Goal: Task Accomplishment & Management: Use online tool/utility

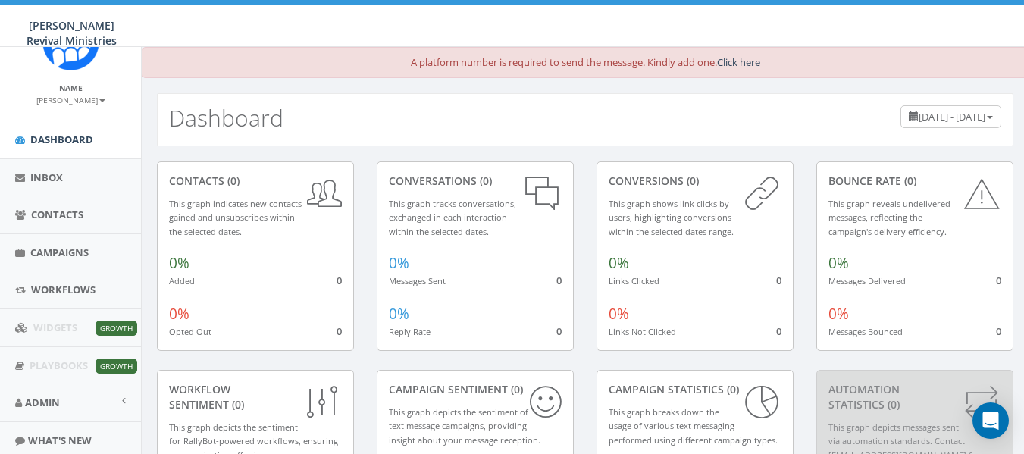
scroll to position [96, 0]
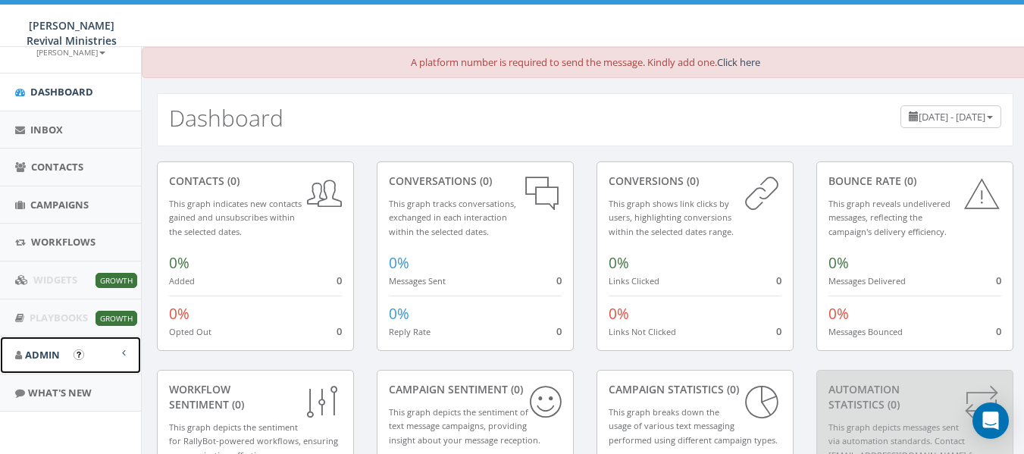
click at [122, 353] on span at bounding box center [124, 353] width 4 height 10
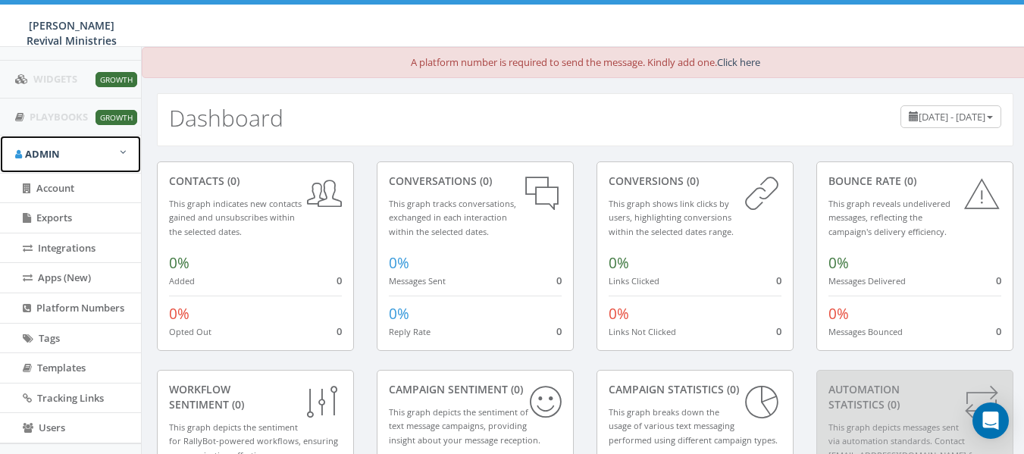
scroll to position [367, 0]
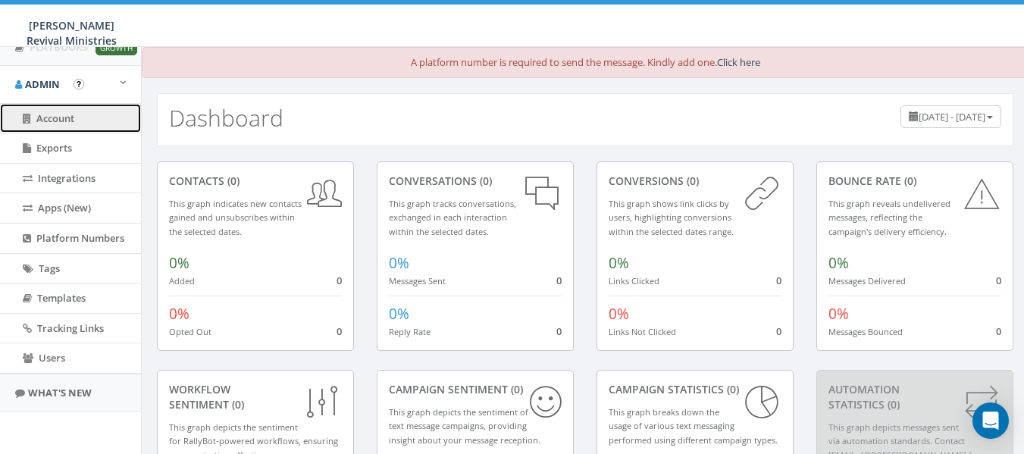
click at [67, 114] on span "Account" at bounding box center [55, 118] width 38 height 14
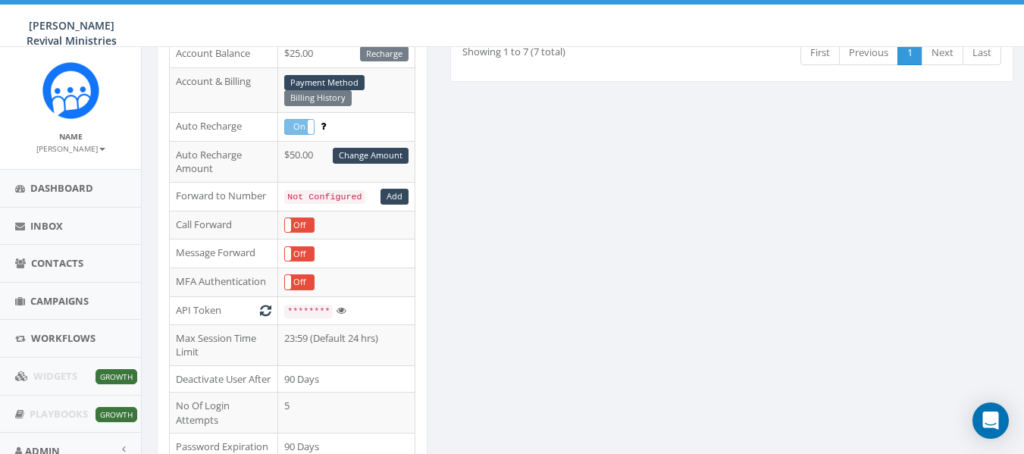
scroll to position [257, 0]
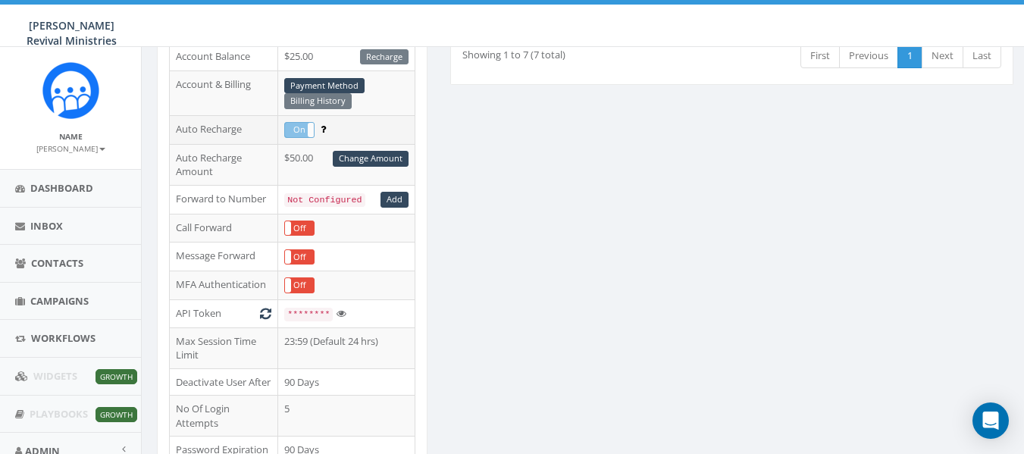
click at [307, 131] on label "On" at bounding box center [299, 130] width 29 height 14
drag, startPoint x: 321, startPoint y: 130, endPoint x: 284, endPoint y: 133, distance: 37.3
click at [284, 133] on tr "Auto Recharge On Off" at bounding box center [293, 129] width 246 height 29
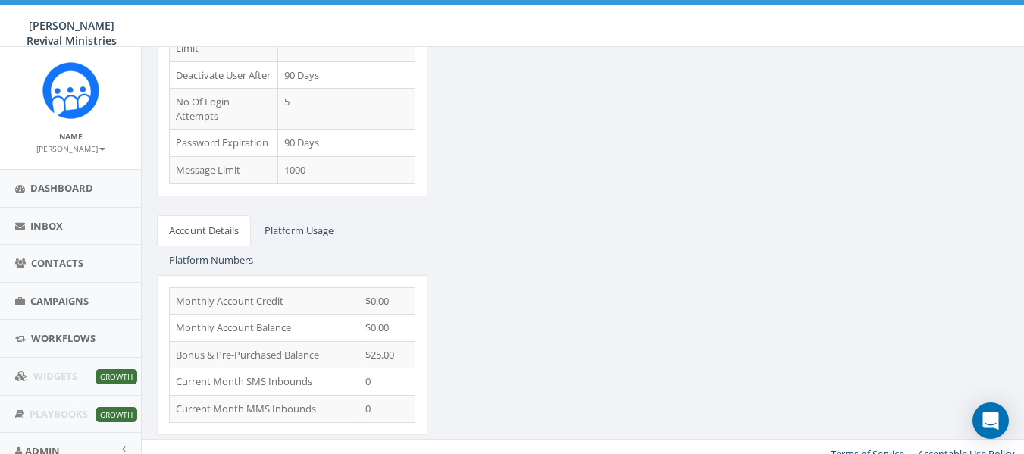
scroll to position [556, 0]
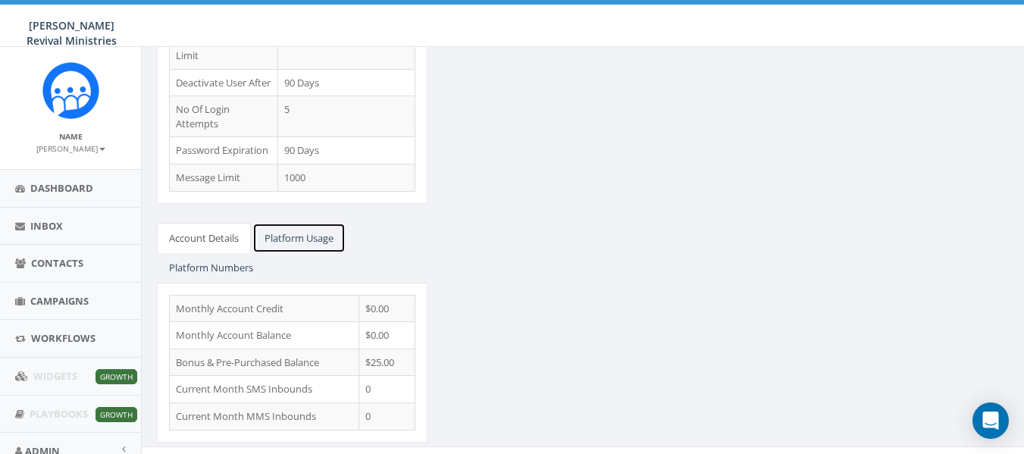
click at [306, 223] on link "Platform Usage" at bounding box center [298, 238] width 93 height 31
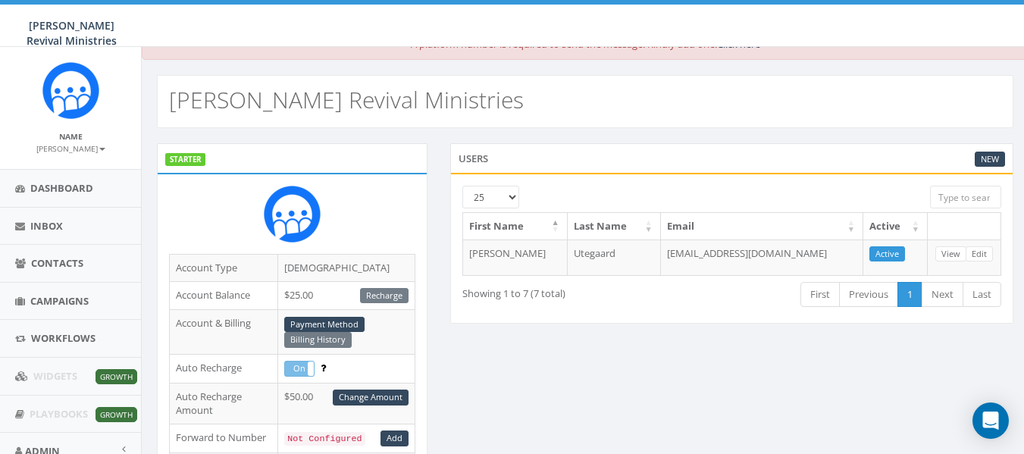
scroll to position [0, 0]
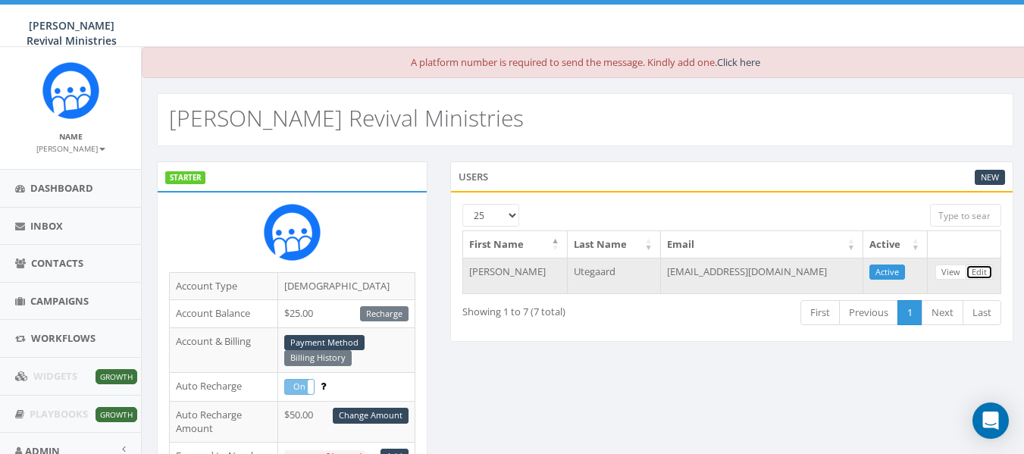
click at [978, 270] on link "Edit" at bounding box center [979, 273] width 27 height 16
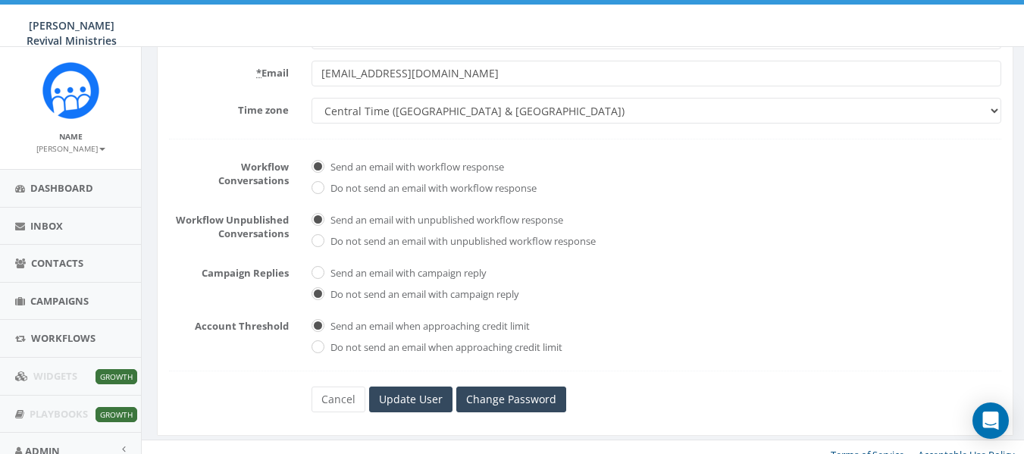
scroll to position [285, 0]
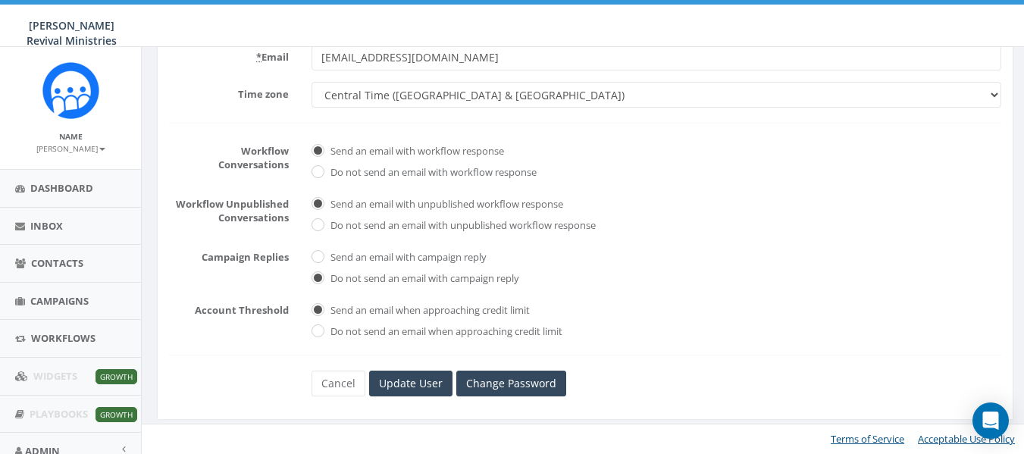
click at [88, 143] on small "[PERSON_NAME]" at bounding box center [70, 148] width 69 height 11
click at [45, 168] on link "Profile" at bounding box center [76, 171] width 120 height 19
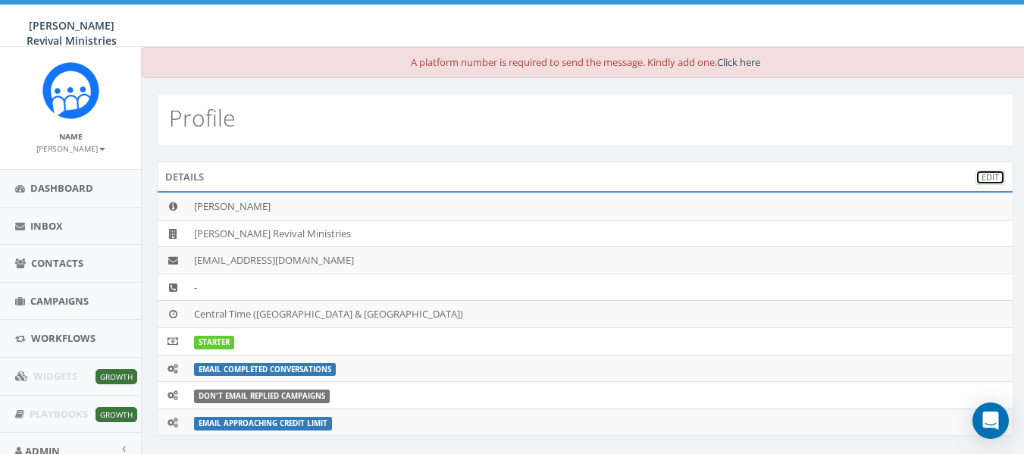
click at [989, 177] on link "Edit" at bounding box center [991, 178] width 30 height 16
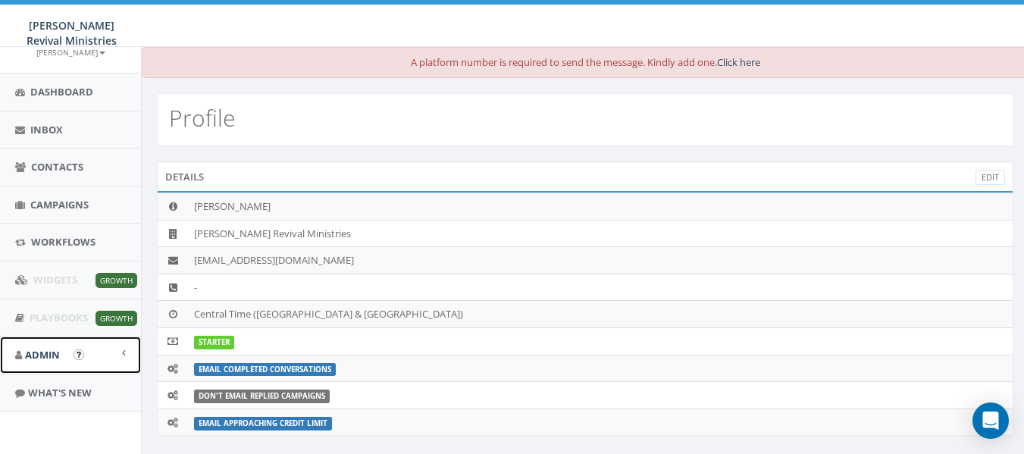
click at [96, 358] on link "Admin" at bounding box center [70, 355] width 141 height 37
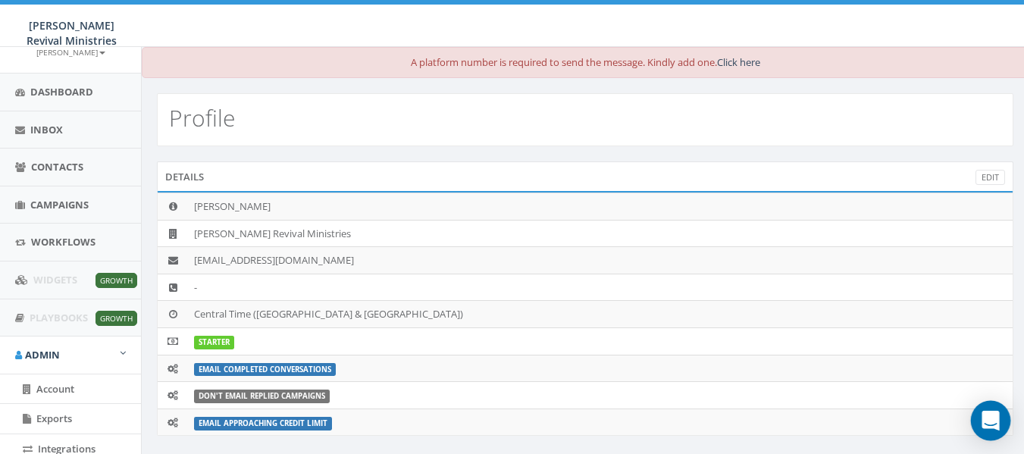
click at [991, 422] on icon "Open Intercom Messenger" at bounding box center [990, 421] width 17 height 20
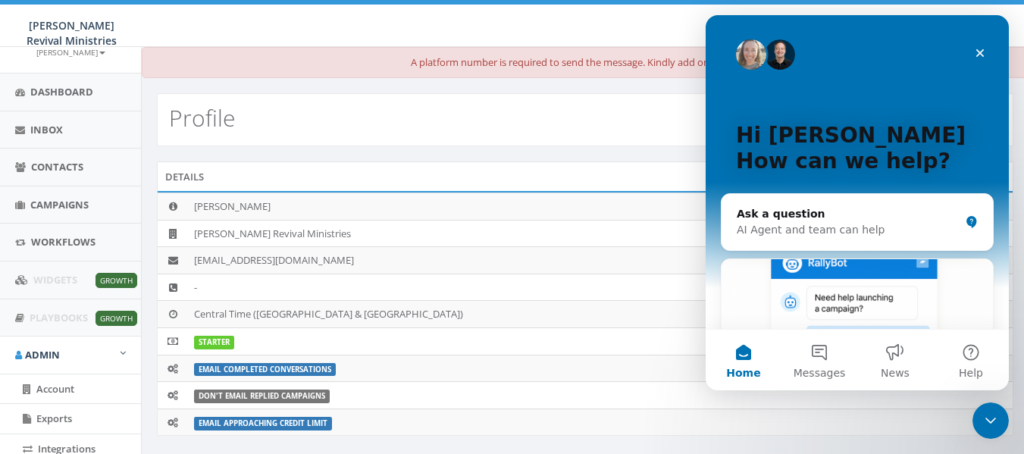
scroll to position [0, 0]
click at [811, 352] on button "Messages" at bounding box center [819, 360] width 76 height 61
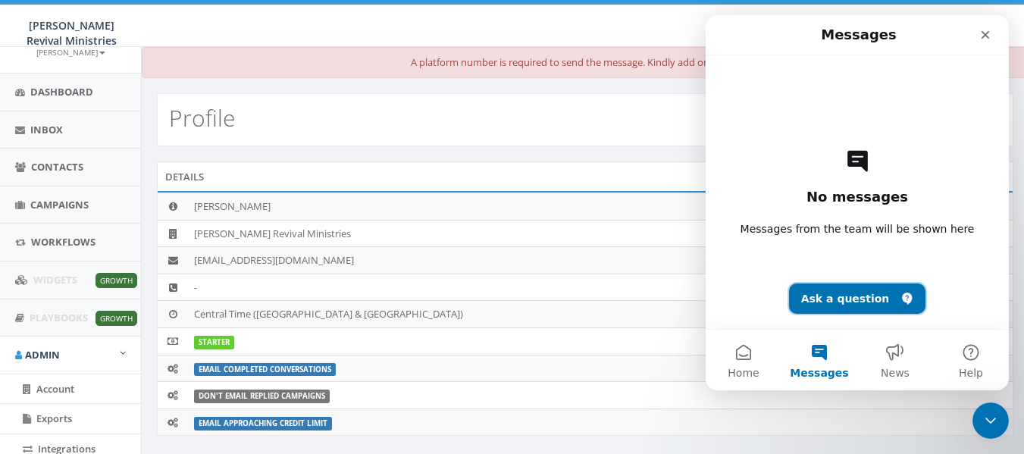
click at [854, 296] on button "Ask a question" at bounding box center [857, 298] width 137 height 30
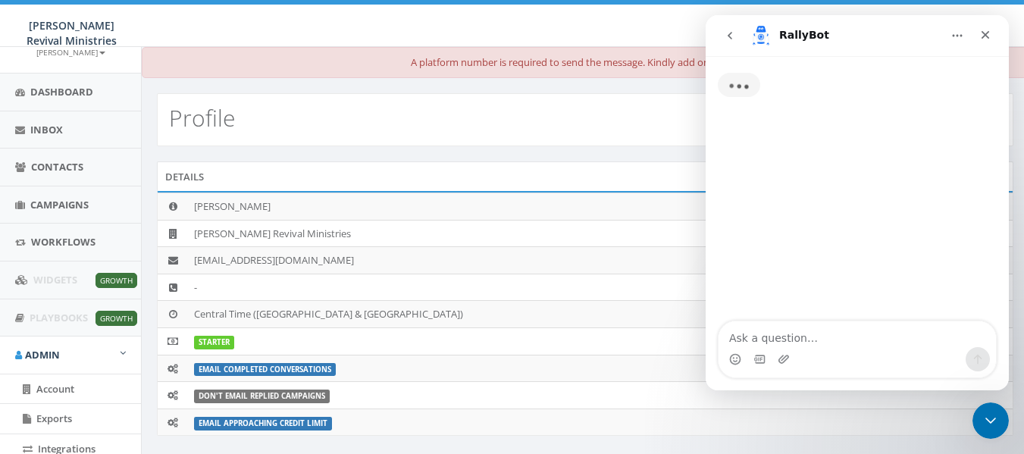
click at [830, 340] on textarea "Ask a question…" at bounding box center [857, 334] width 277 height 26
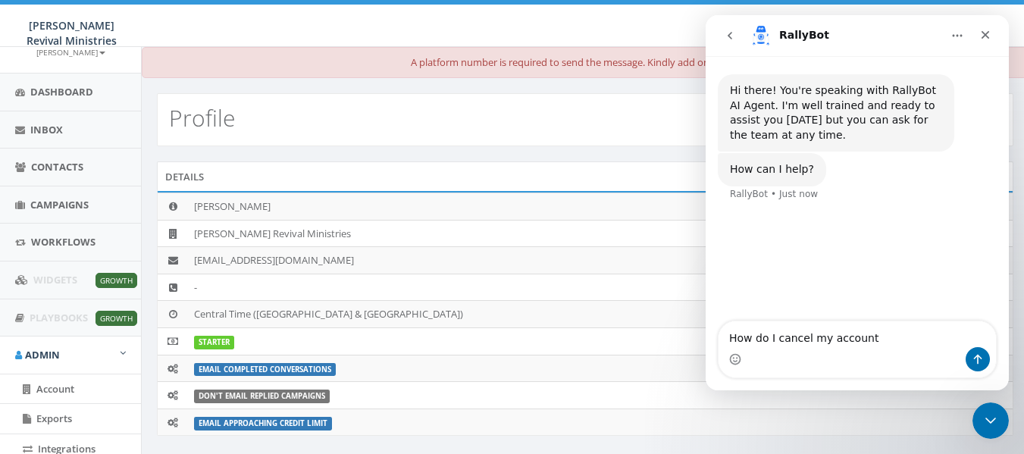
type textarea "How do I cancel my account?"
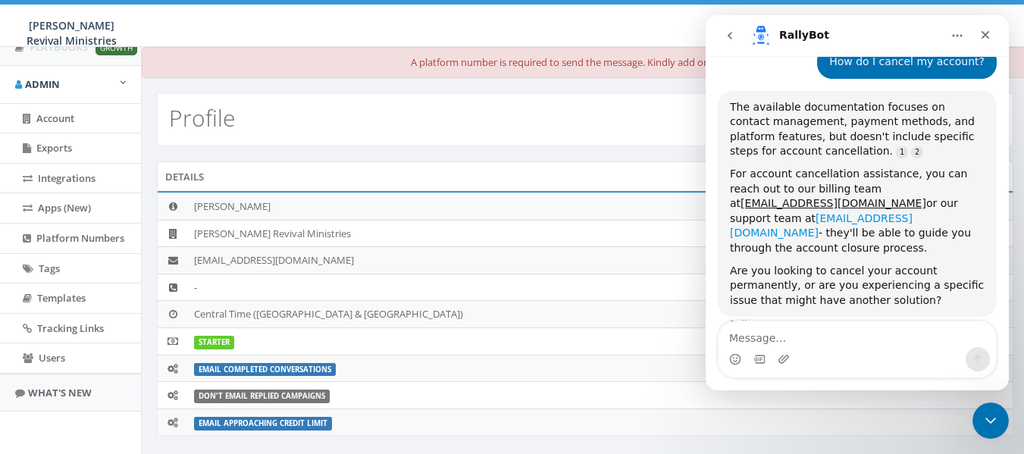
scroll to position [166, 0]
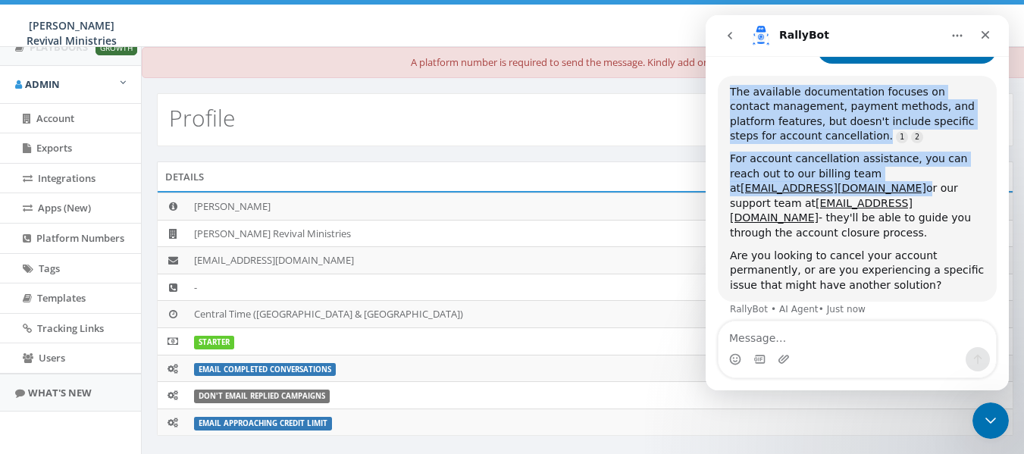
drag, startPoint x: 951, startPoint y: 189, endPoint x: 957, endPoint y: 174, distance: 16.3
click at [957, 174] on div "For account cancellation assistance, you can reach out to our billing team at b…" at bounding box center [857, 196] width 255 height 89
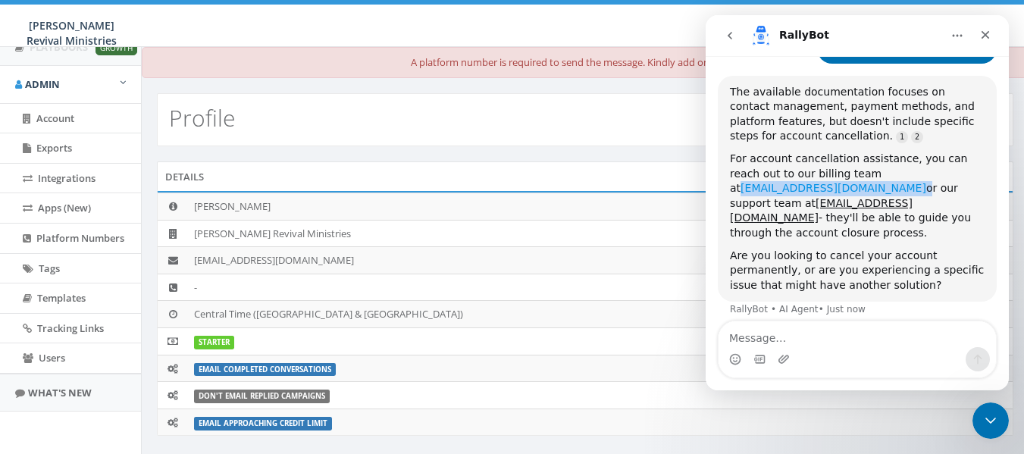
drag, startPoint x: 957, startPoint y: 174, endPoint x: 850, endPoint y: 172, distance: 106.9
click at [850, 172] on div "For account cancellation assistance, you can reach out to our billing team at b…" at bounding box center [857, 196] width 255 height 89
copy div "billing@rallycorp.com"
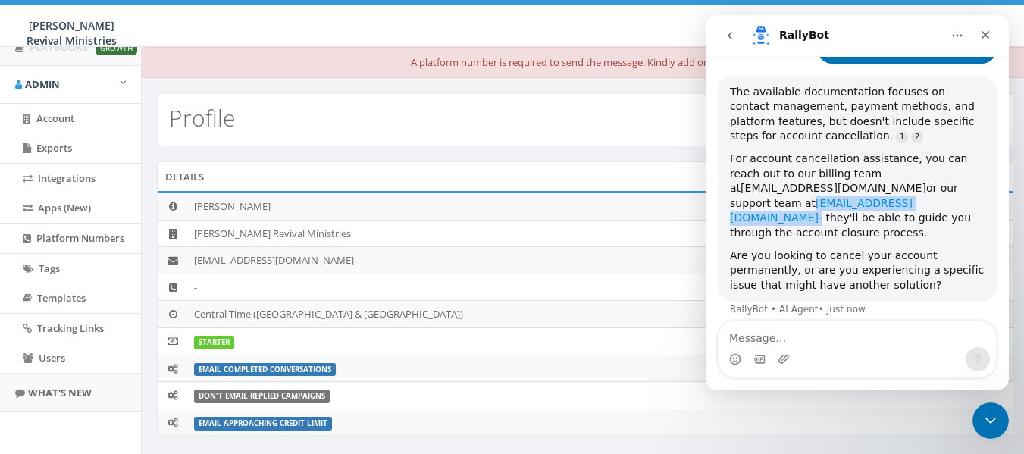
drag, startPoint x: 938, startPoint y: 189, endPoint x: 826, endPoint y: 183, distance: 112.4
click at [826, 183] on div "For account cancellation assistance, you can reach out to our billing team at b…" at bounding box center [857, 196] width 255 height 89
copy div "support@rallycorp.com"
click at [989, 38] on icon "Close" at bounding box center [986, 35] width 8 height 8
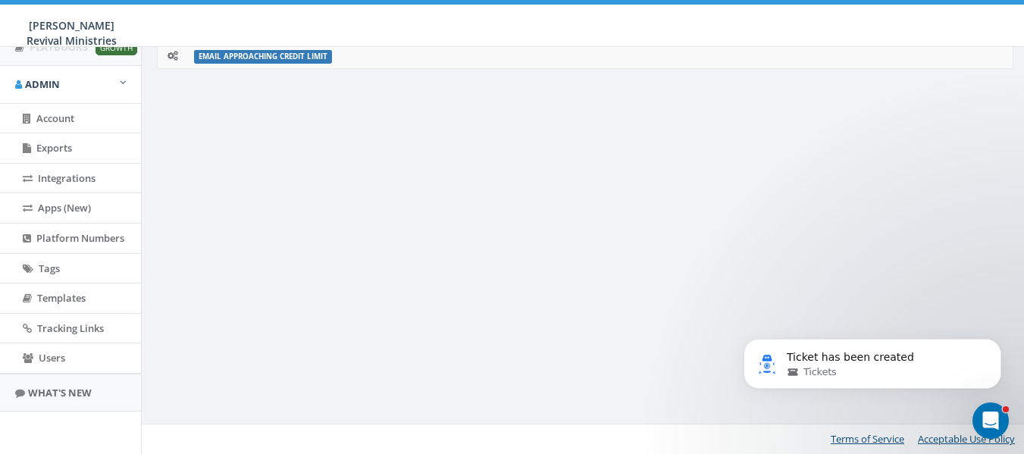
scroll to position [0, 0]
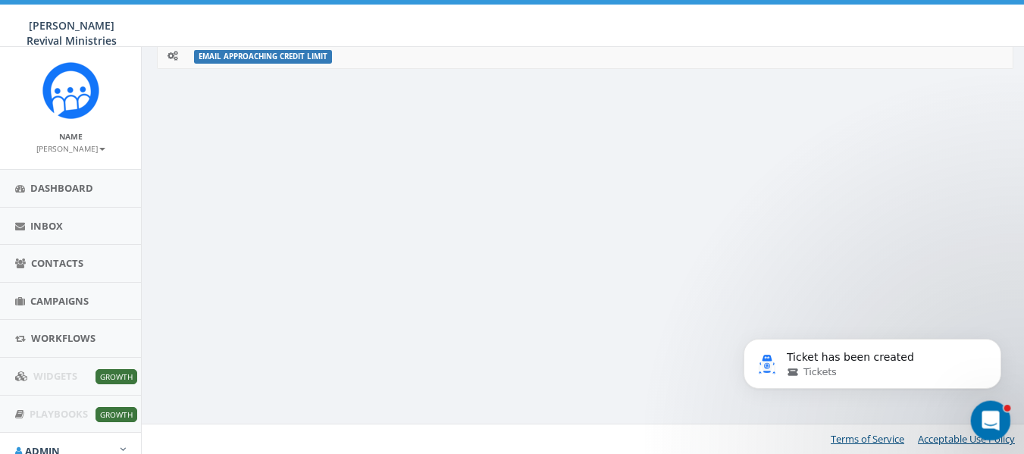
click at [981, 406] on div "Open Intercom Messenger" at bounding box center [988, 418] width 50 height 50
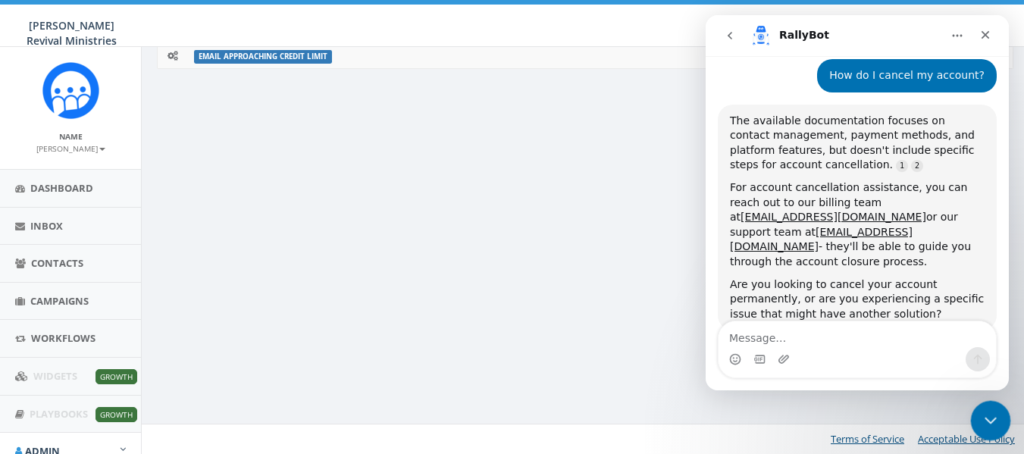
scroll to position [166, 0]
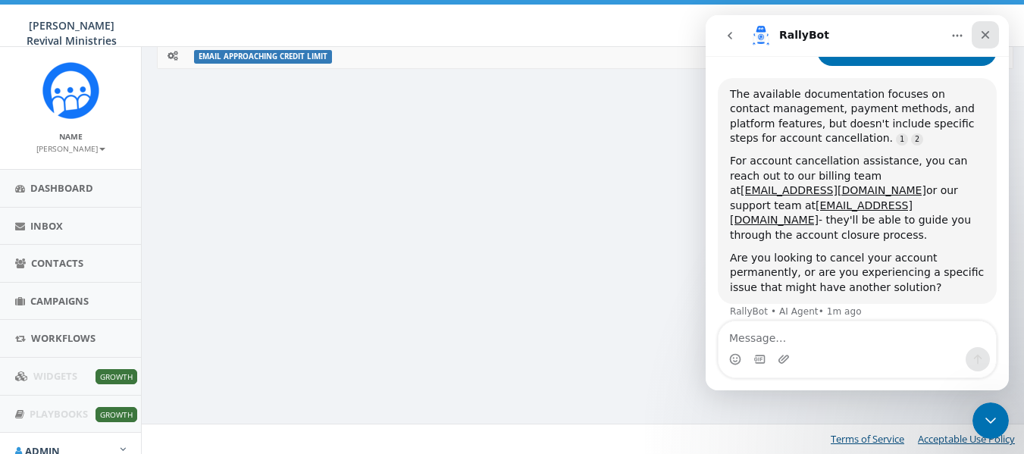
click at [987, 42] on div "Close" at bounding box center [985, 34] width 27 height 27
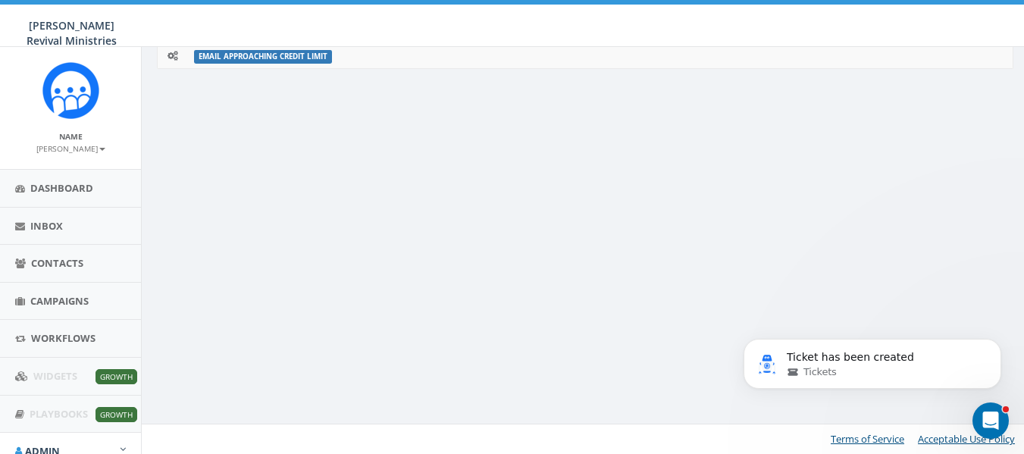
scroll to position [0, 0]
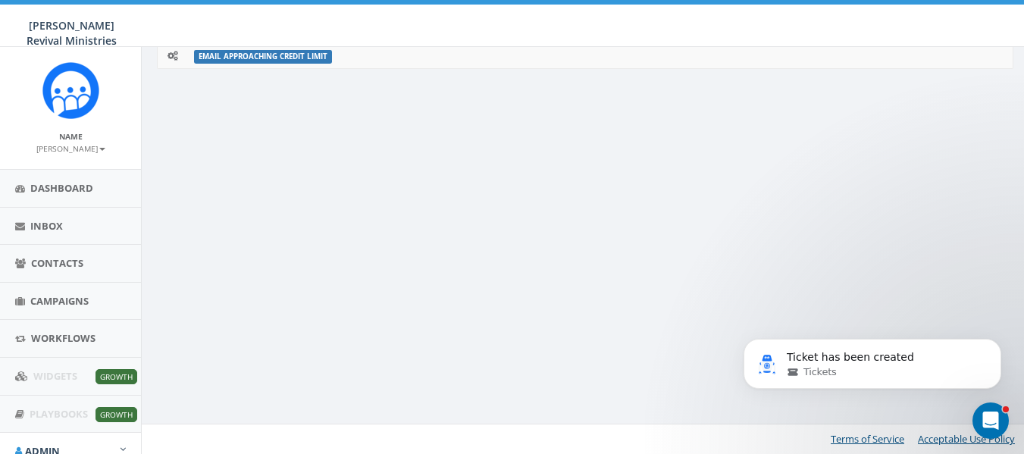
click at [406, 224] on div "A platform number is required to send the message. Kindly add one. Click here P…" at bounding box center [585, 67] width 888 height 774
click at [99, 148] on b at bounding box center [102, 149] width 6 height 3
click at [120, 102] on div "Name Anthony Utegaard Profile Sign Out" at bounding box center [70, 108] width 141 height 122
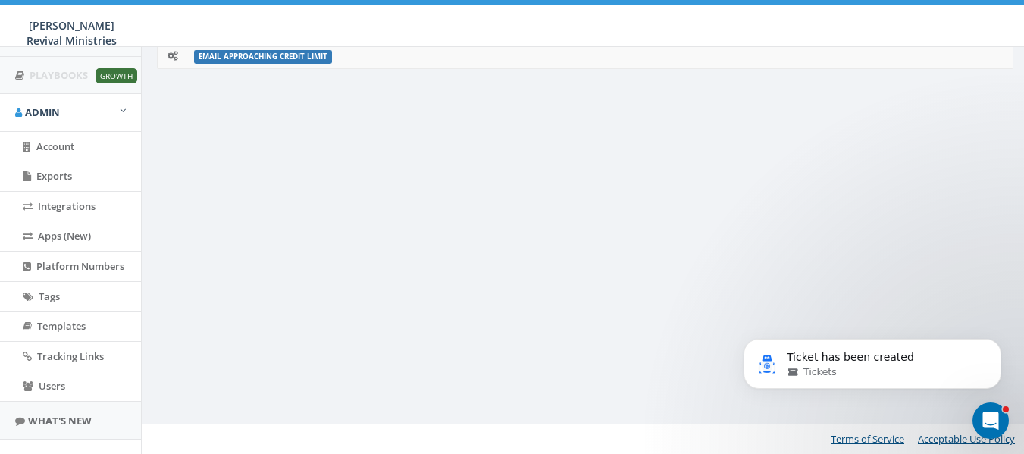
scroll to position [367, 0]
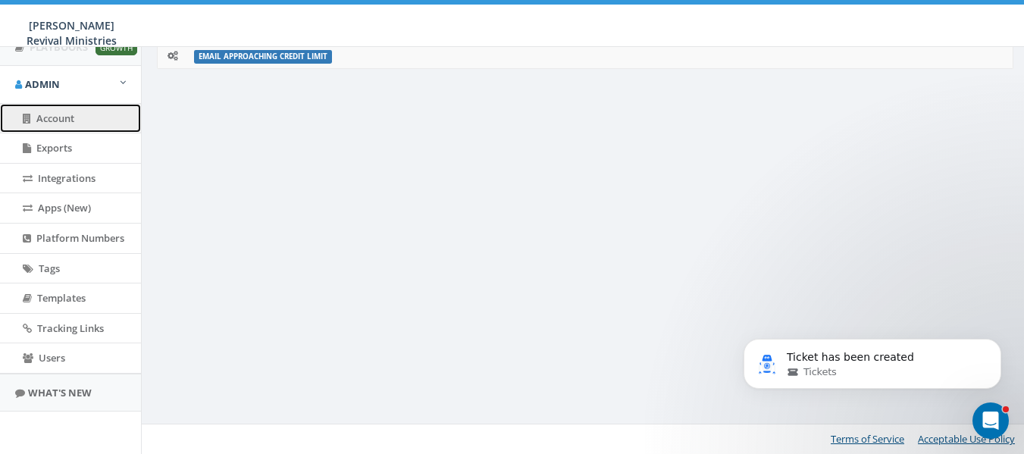
click at [58, 108] on link "Account" at bounding box center [70, 119] width 141 height 30
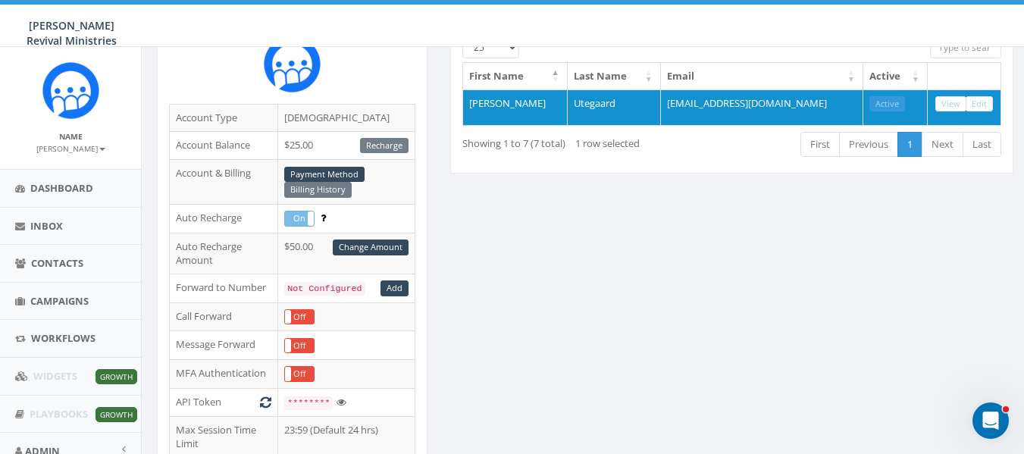
scroll to position [564, 0]
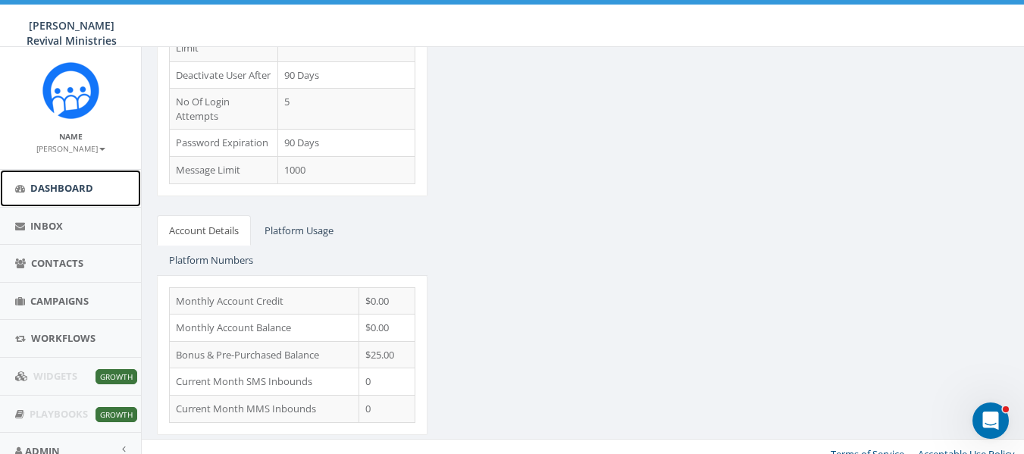
click at [52, 193] on span "Dashboard" at bounding box center [61, 188] width 63 height 14
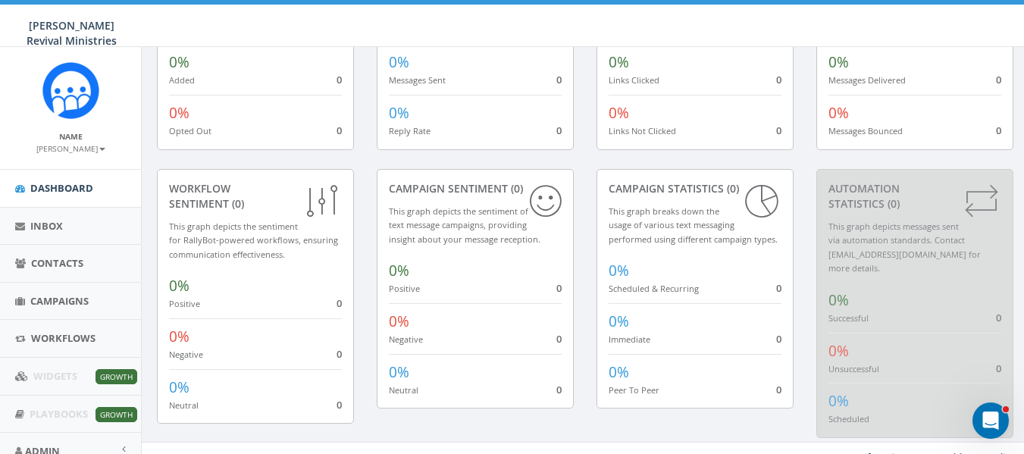
scroll to position [205, 0]
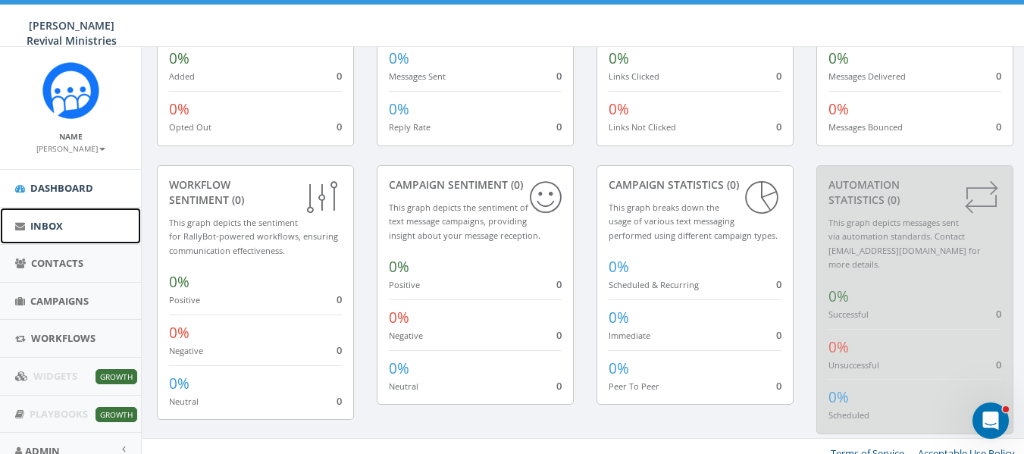
click at [23, 229] on icon at bounding box center [20, 226] width 10 height 10
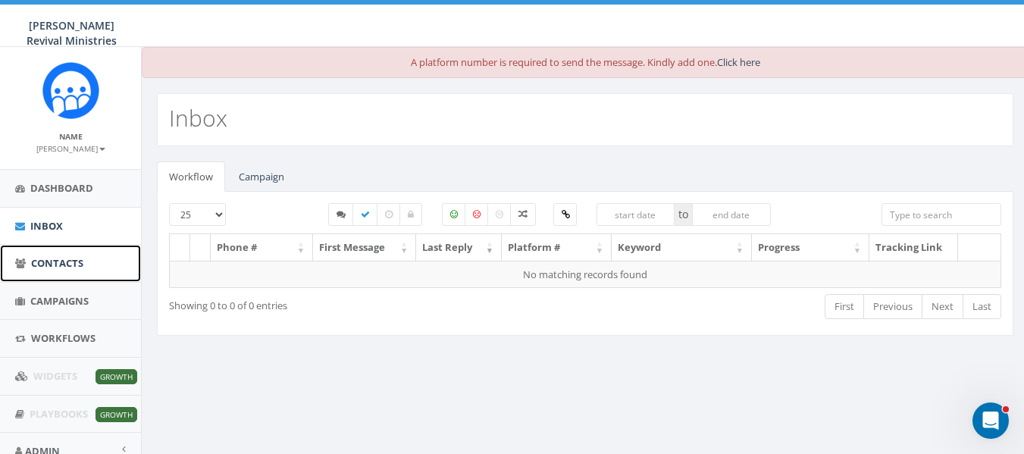
click at [69, 266] on span "Contacts" at bounding box center [57, 263] width 52 height 14
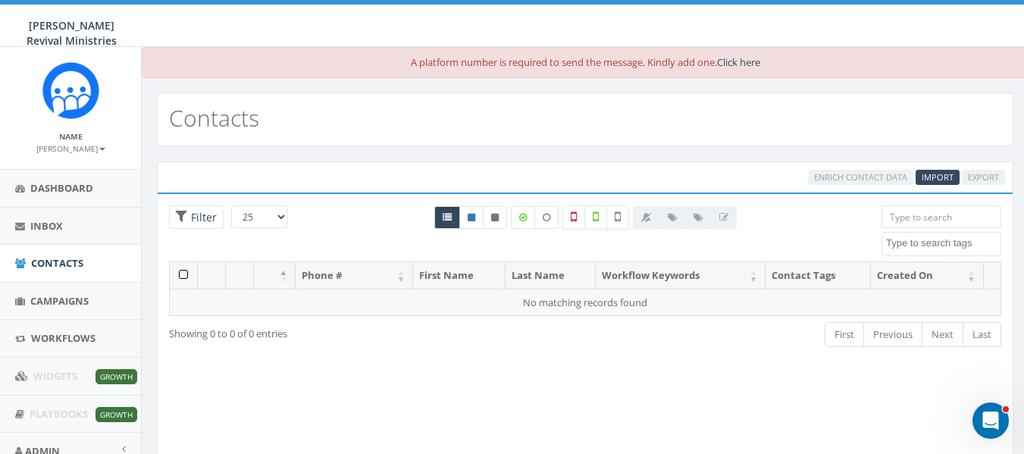
scroll to position [96, 0]
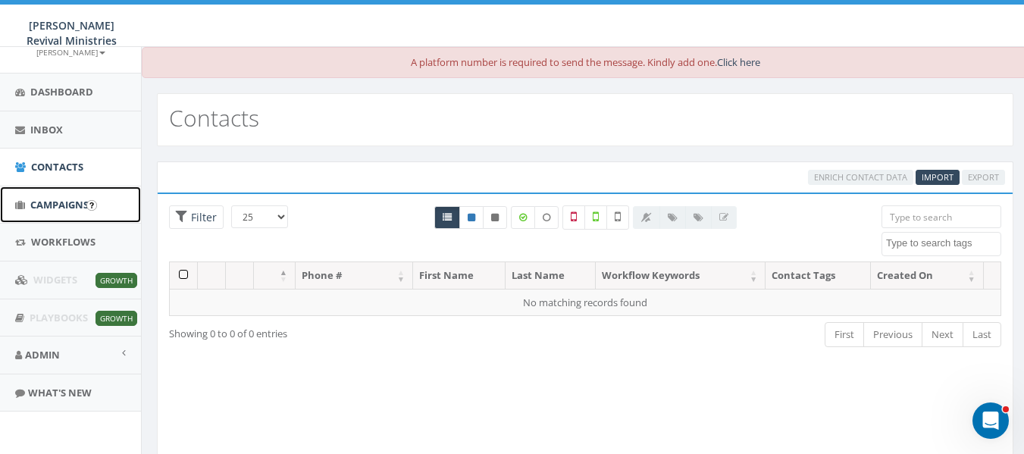
click at [47, 194] on link "Campaigns" at bounding box center [70, 204] width 141 height 37
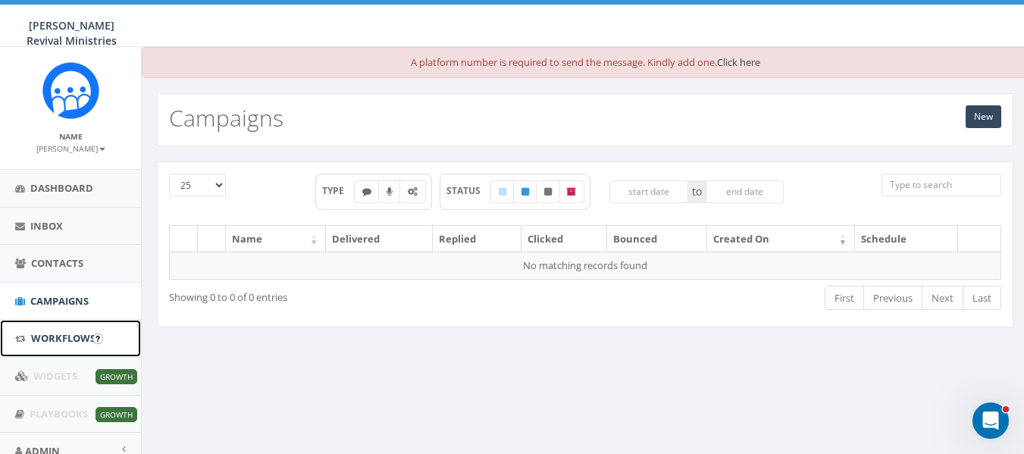
click at [69, 338] on span "Workflows" at bounding box center [63, 338] width 64 height 14
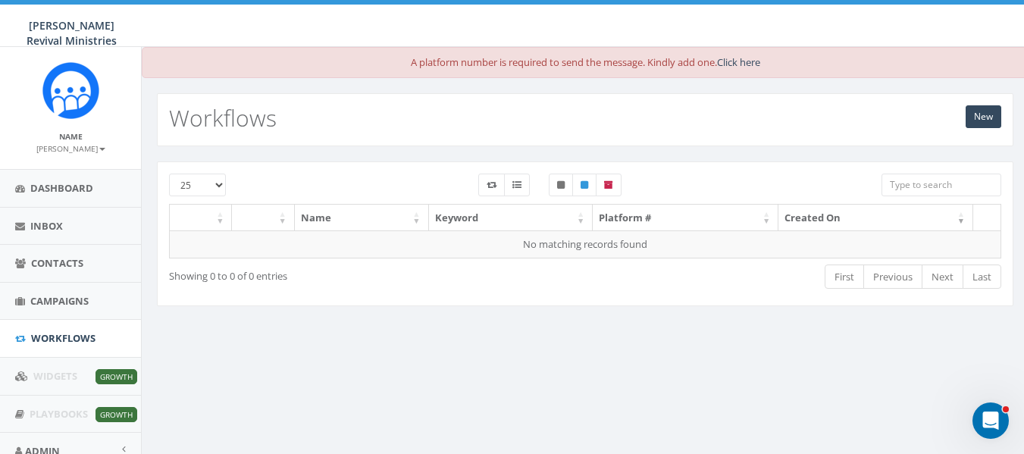
scroll to position [96, 0]
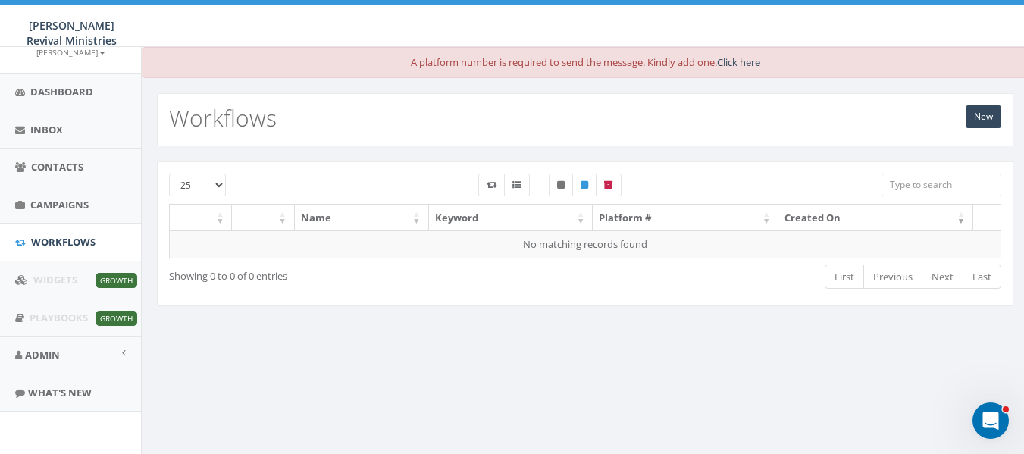
click at [148, 376] on div "A platform number is required to send the message. Kindly add one. Click here N…" at bounding box center [585, 298] width 888 height 503
click at [77, 131] on link "Inbox" at bounding box center [70, 129] width 141 height 37
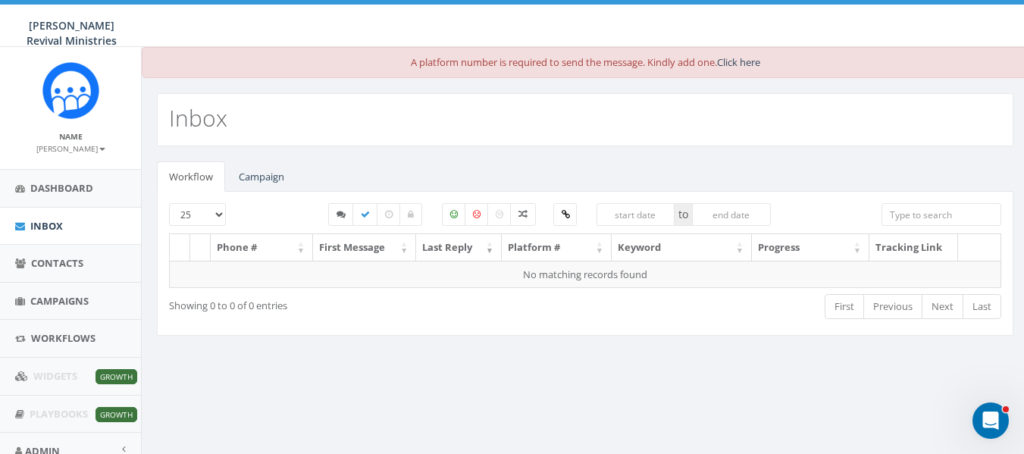
scroll to position [96, 0]
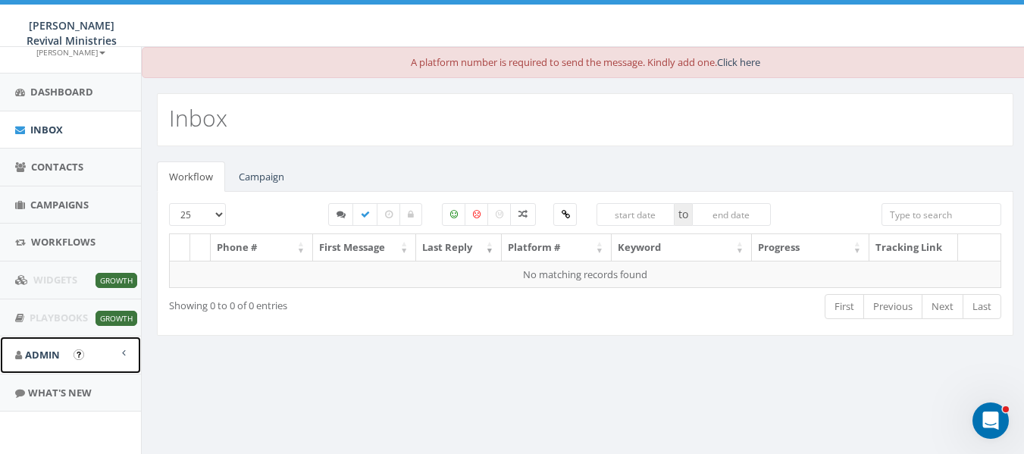
click at [109, 349] on link "Admin" at bounding box center [70, 355] width 141 height 37
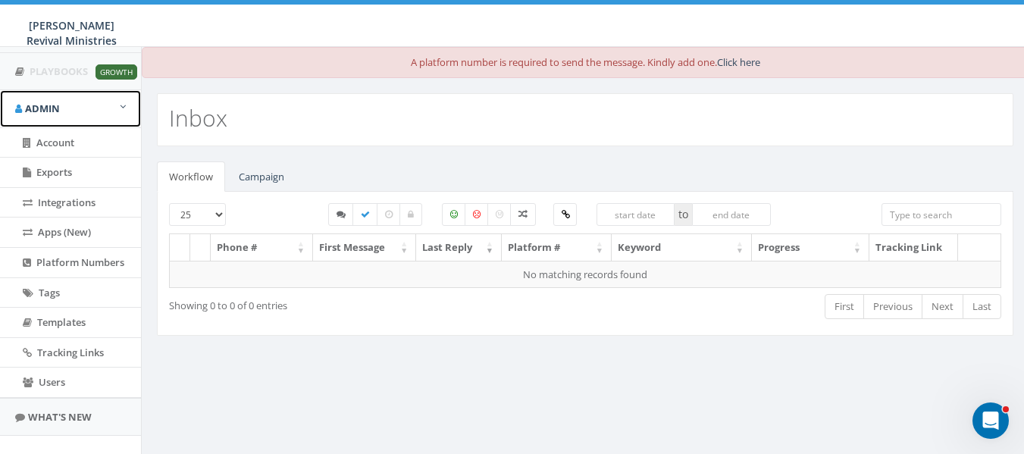
scroll to position [367, 0]
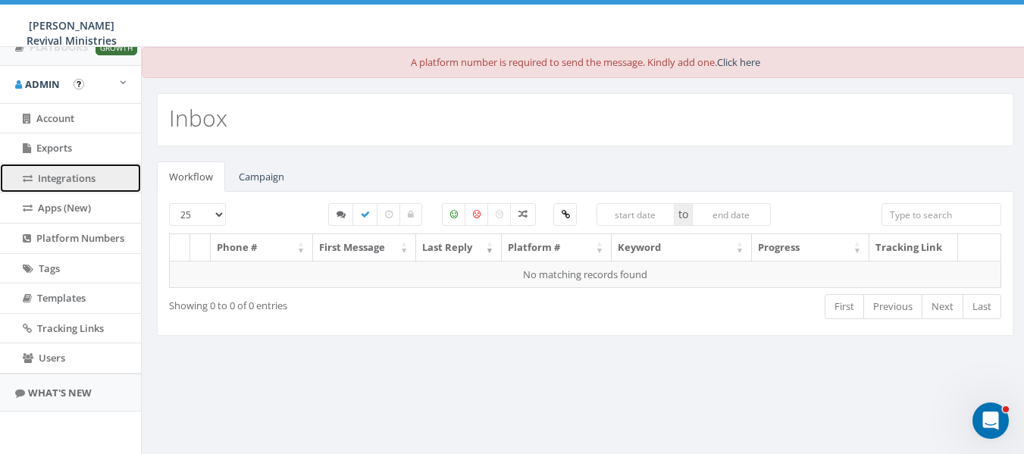
click at [98, 176] on link "Integrations" at bounding box center [70, 179] width 141 height 30
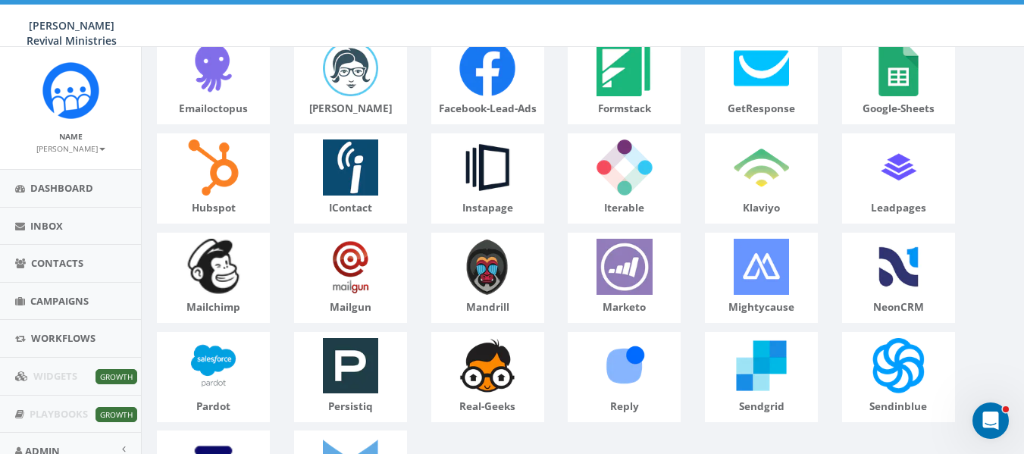
scroll to position [462, 0]
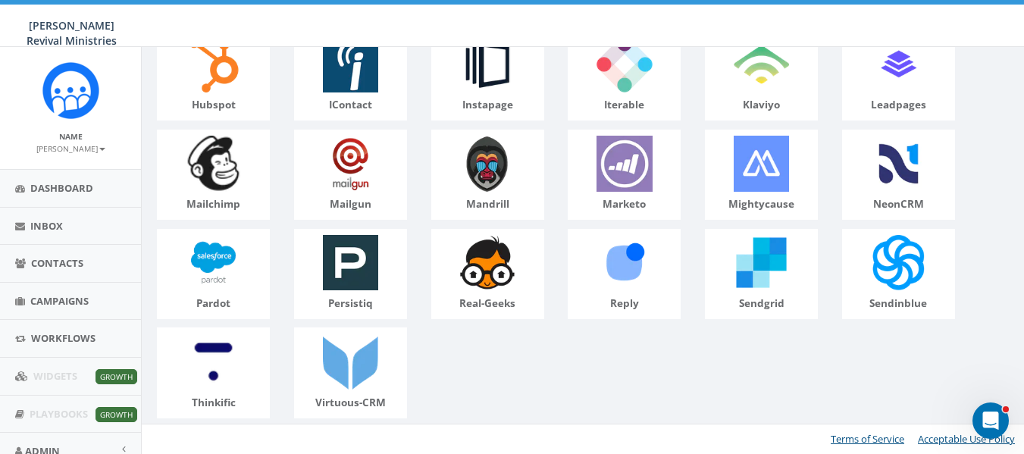
drag, startPoint x: 1035, startPoint y: 84, endPoint x: 21, endPoint y: 31, distance: 1014.8
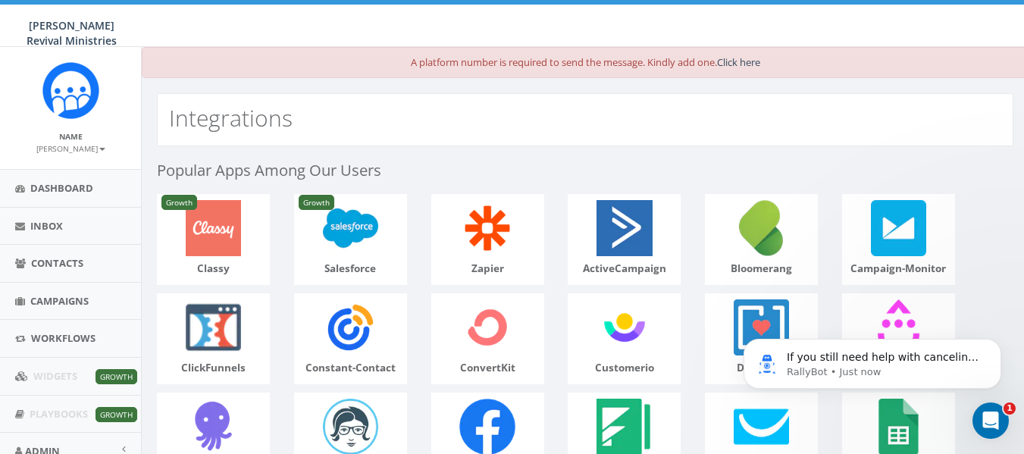
scroll to position [0, 0]
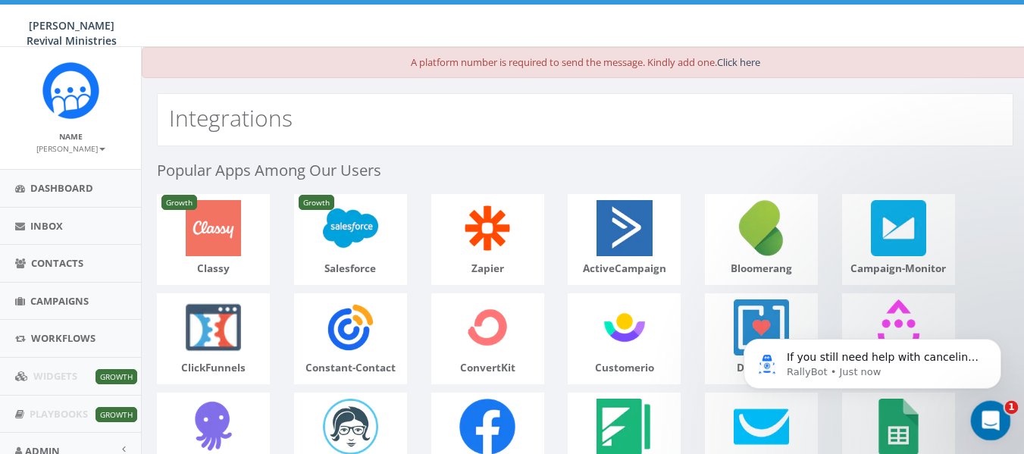
click at [982, 424] on icon "Open Intercom Messenger" at bounding box center [988, 418] width 25 height 25
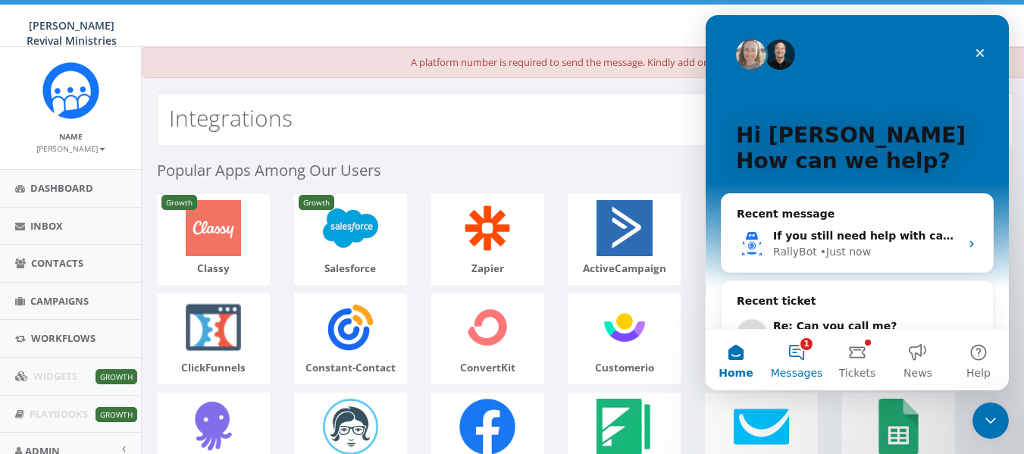
click at [798, 350] on button "1 Messages" at bounding box center [796, 360] width 61 height 61
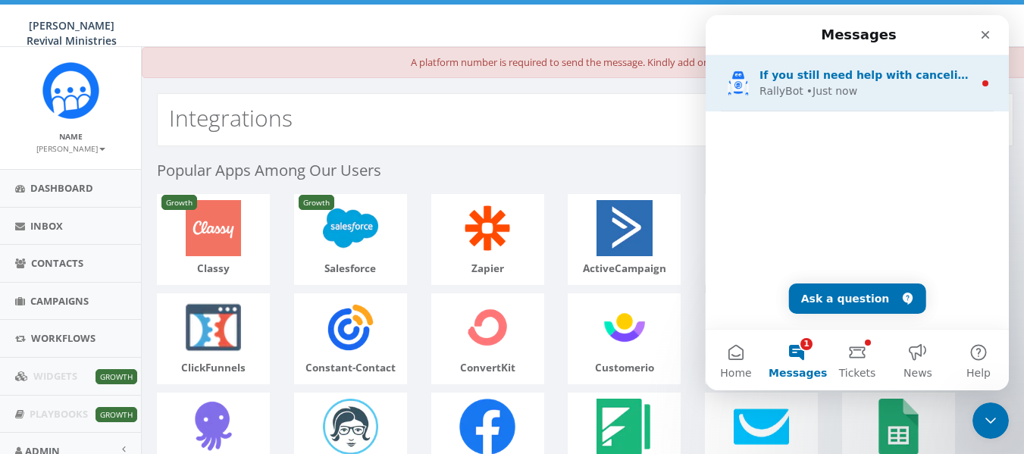
click at [897, 104] on div "If you still need help with canceling your account or have any other questions,…" at bounding box center [857, 83] width 303 height 56
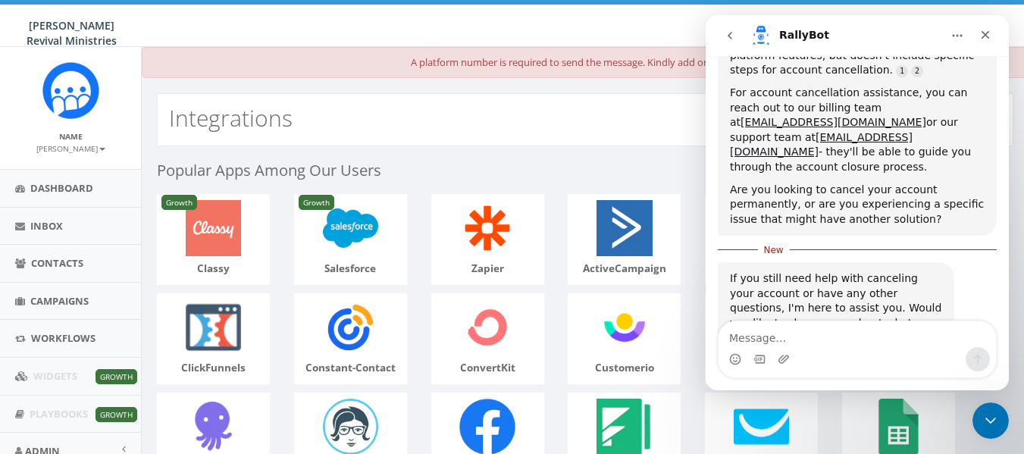
scroll to position [285, 0]
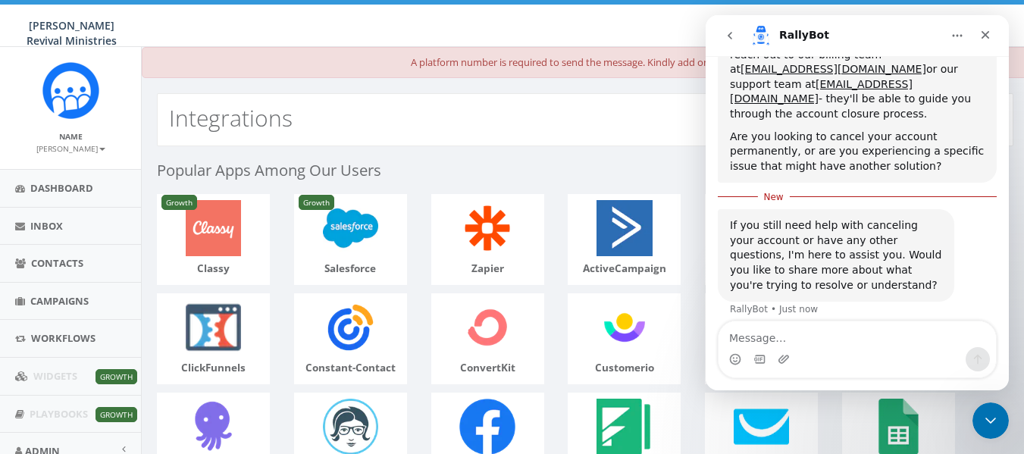
click at [845, 341] on textarea "Message…" at bounding box center [857, 334] width 277 height 26
click at [845, 341] on textarea "I" at bounding box center [857, 334] width 277 height 26
type textarea "I understand. Thank you."
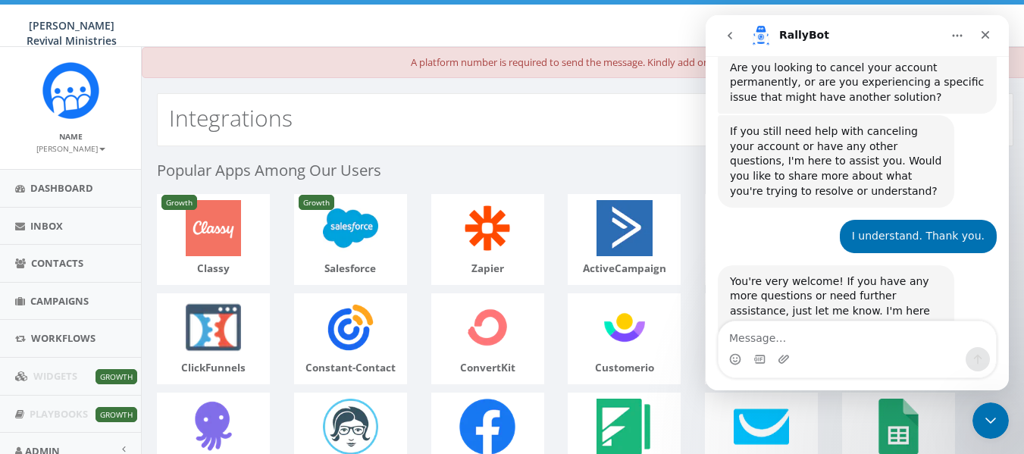
scroll to position [380, 0]
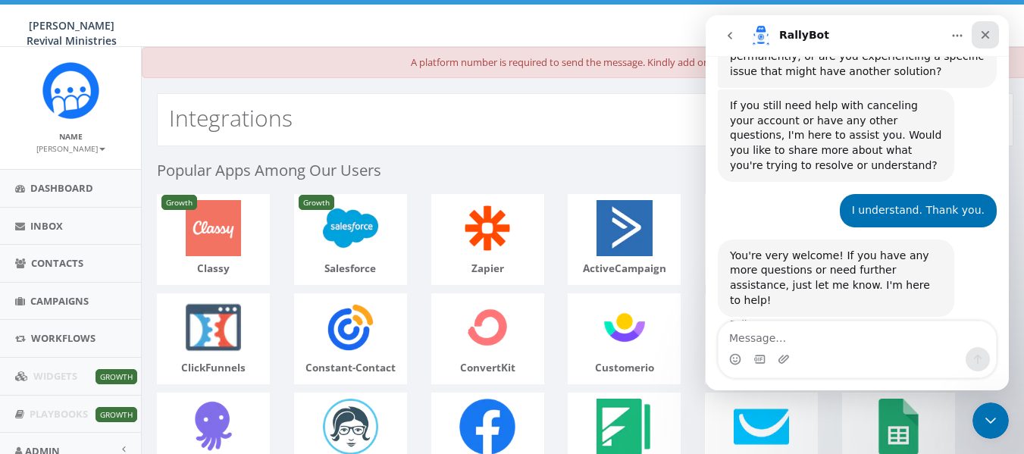
click at [983, 33] on icon "Close" at bounding box center [986, 35] width 8 height 8
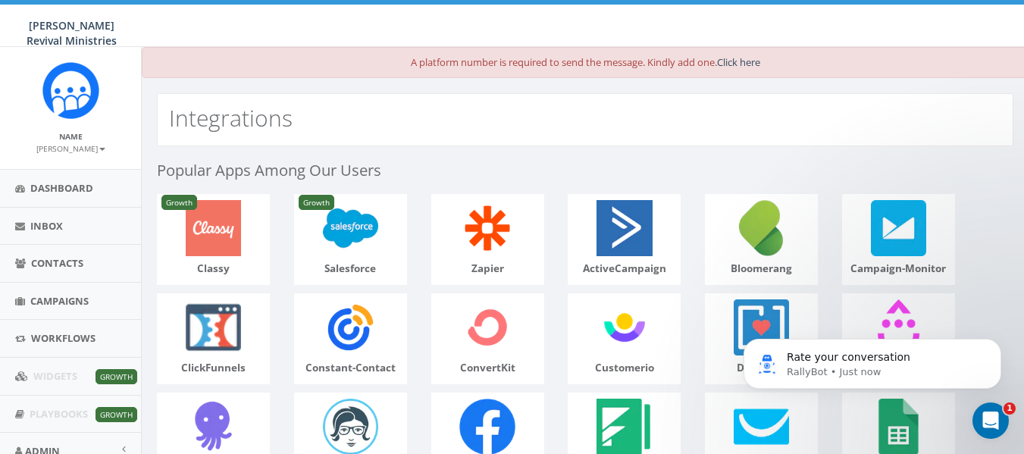
scroll to position [462, 0]
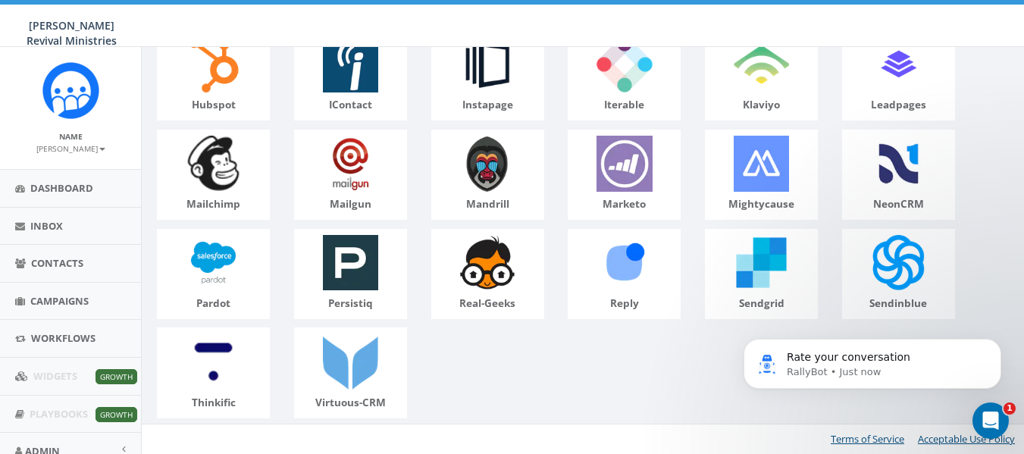
click at [81, 149] on small "[PERSON_NAME]" at bounding box center [70, 148] width 69 height 11
click at [60, 194] on link "Sign Out" at bounding box center [76, 190] width 120 height 19
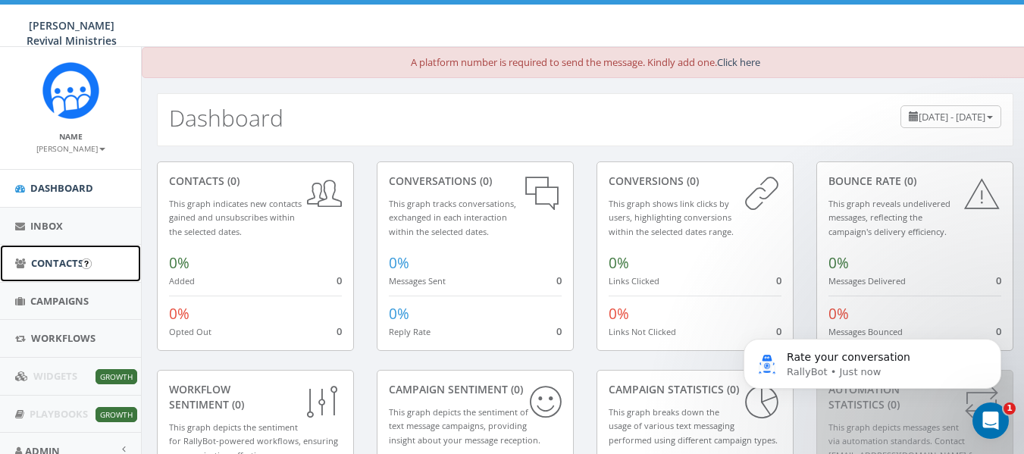
click at [52, 267] on span "Contacts" at bounding box center [57, 263] width 52 height 14
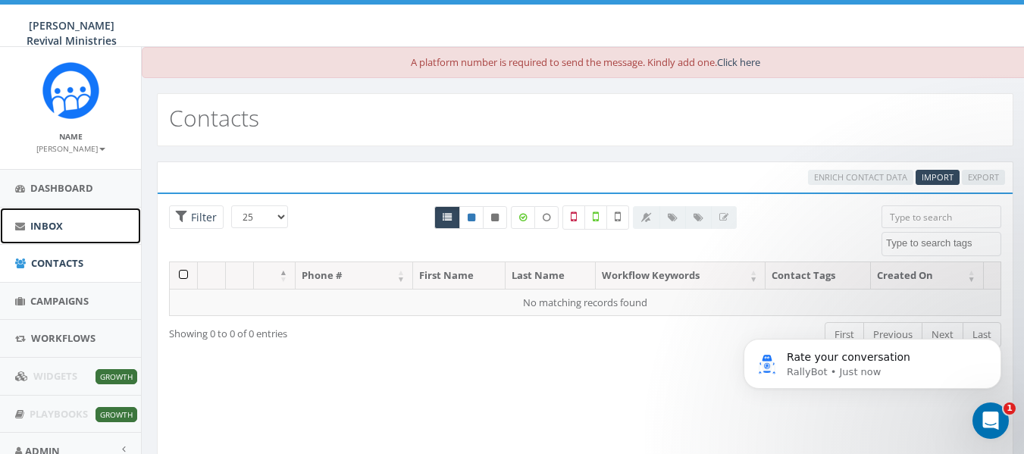
click at [75, 221] on link "Inbox" at bounding box center [70, 226] width 141 height 37
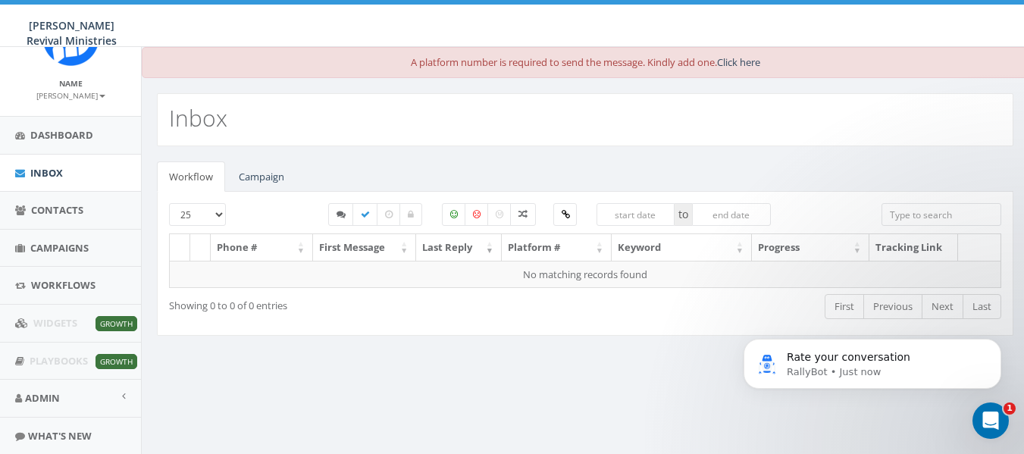
scroll to position [96, 0]
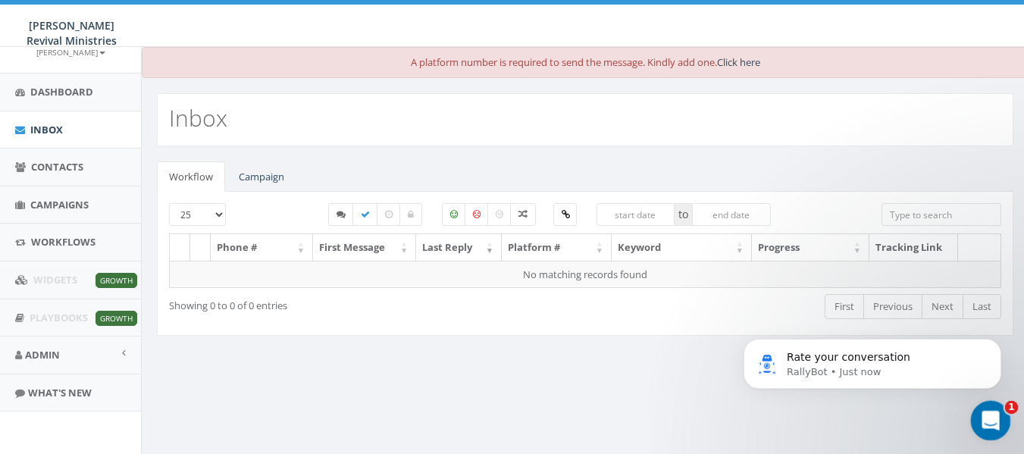
click at [999, 421] on div "Open Intercom Messenger" at bounding box center [988, 418] width 50 height 50
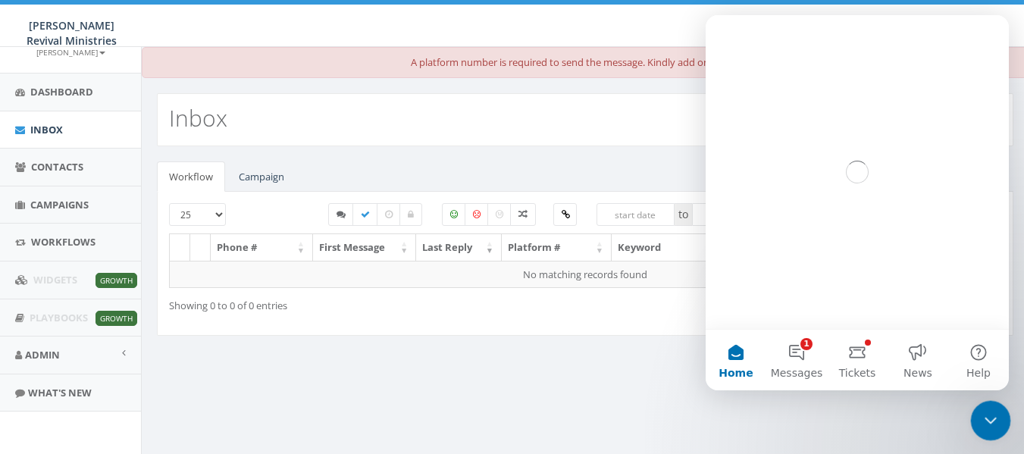
scroll to position [0, 0]
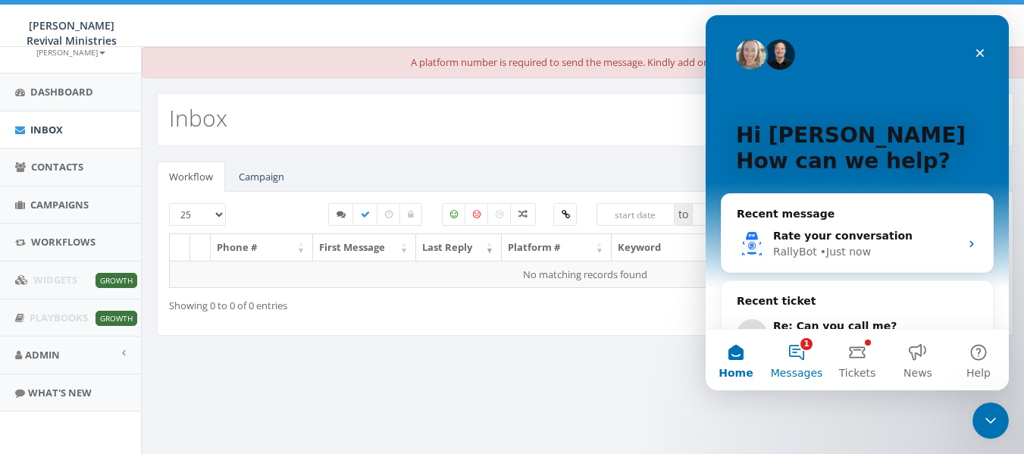
click at [804, 357] on button "1 Messages" at bounding box center [796, 360] width 61 height 61
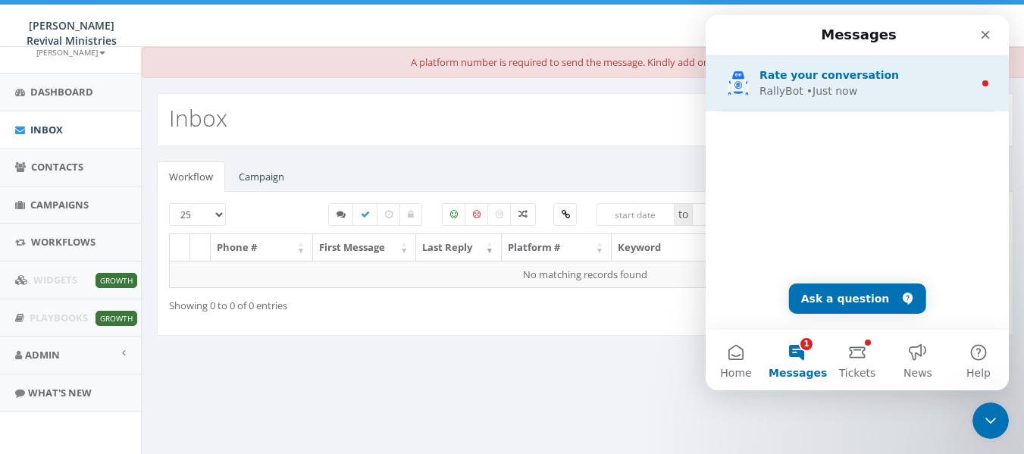
click at [866, 84] on div "RallyBot • Just now" at bounding box center [866, 91] width 214 height 16
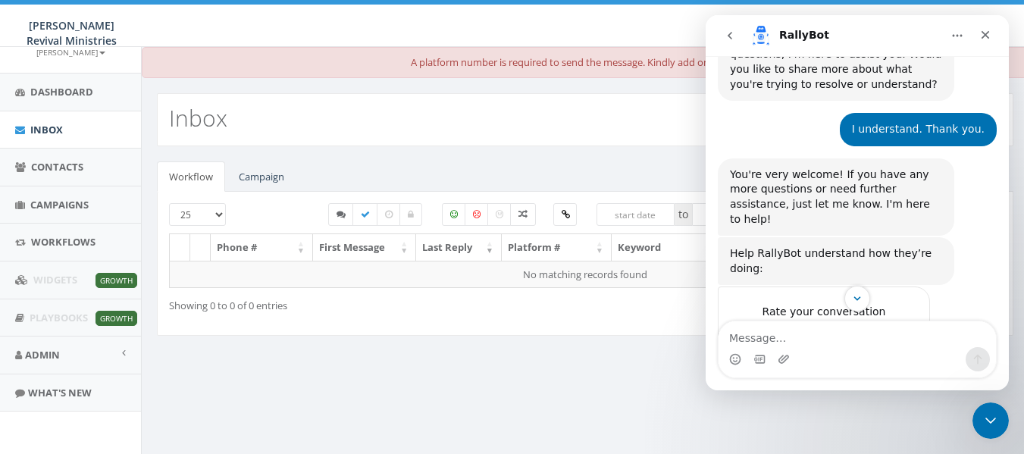
scroll to position [490, 0]
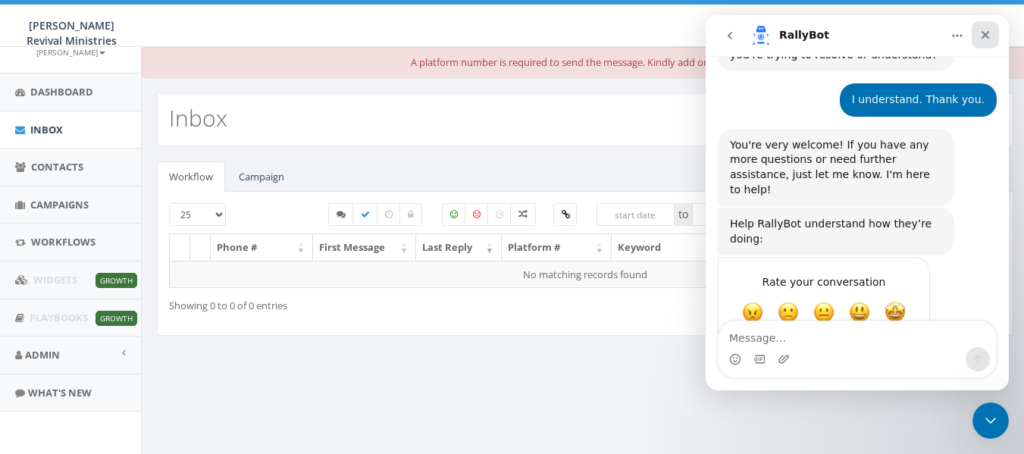
click at [991, 40] on div "Close" at bounding box center [985, 34] width 27 height 27
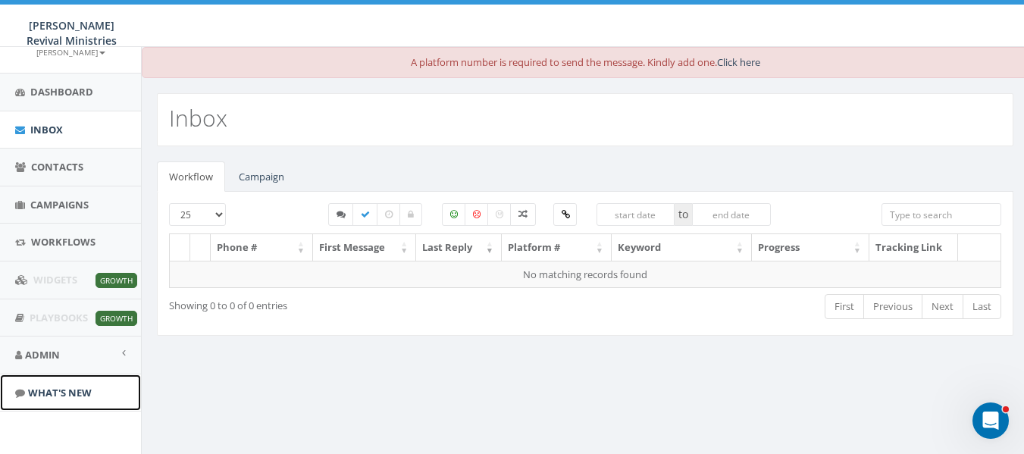
click at [54, 387] on span "What's New" at bounding box center [60, 393] width 64 height 14
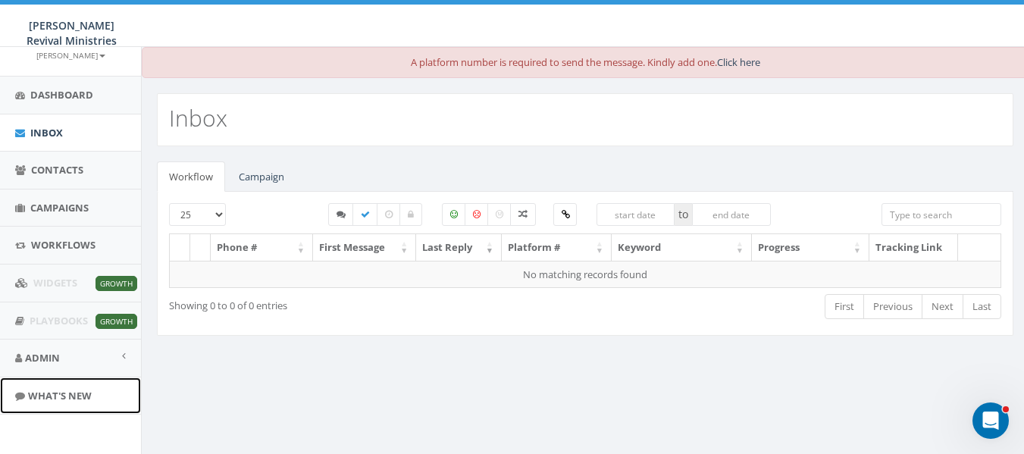
scroll to position [96, 0]
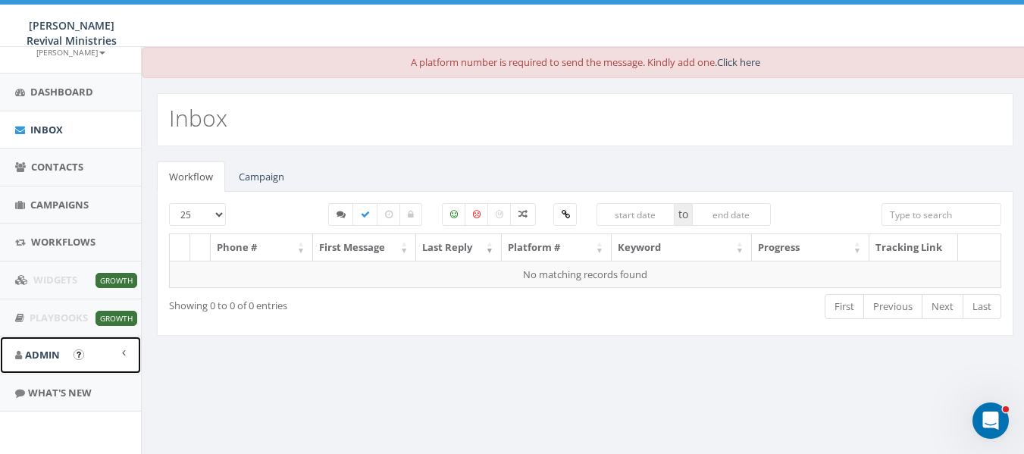
click at [122, 355] on span at bounding box center [124, 353] width 4 height 10
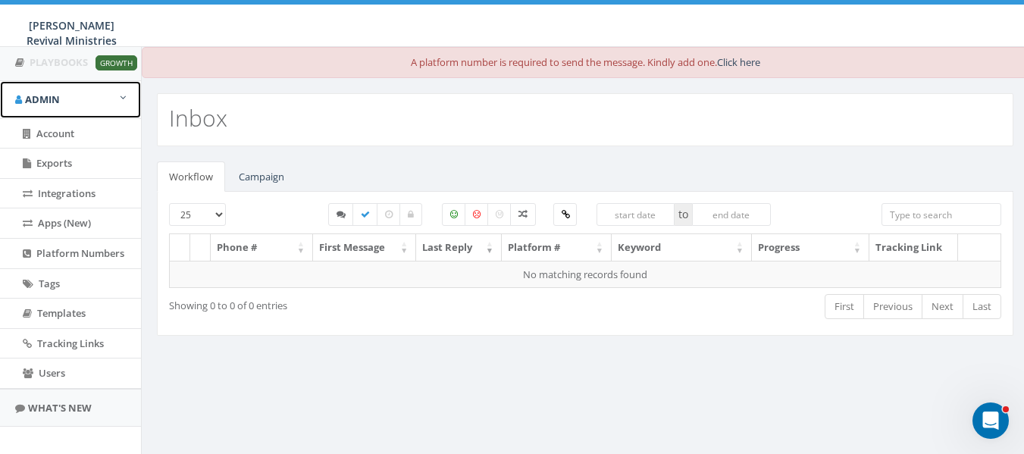
scroll to position [367, 0]
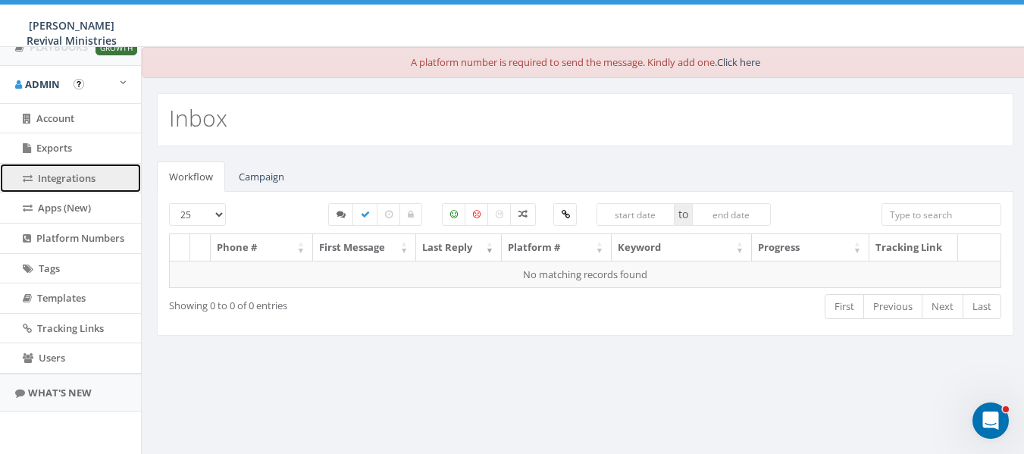
click at [62, 168] on link "Integrations" at bounding box center [70, 179] width 141 height 30
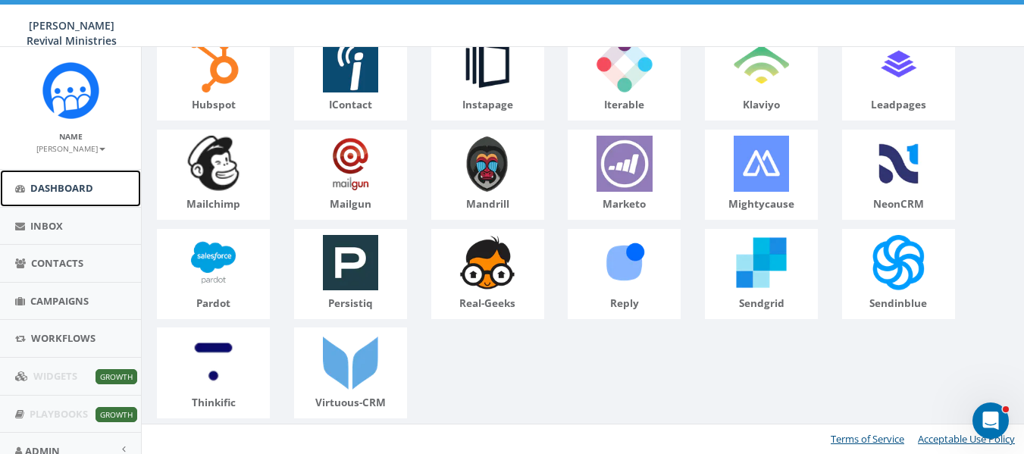
click at [86, 175] on link "Dashboard" at bounding box center [70, 188] width 141 height 37
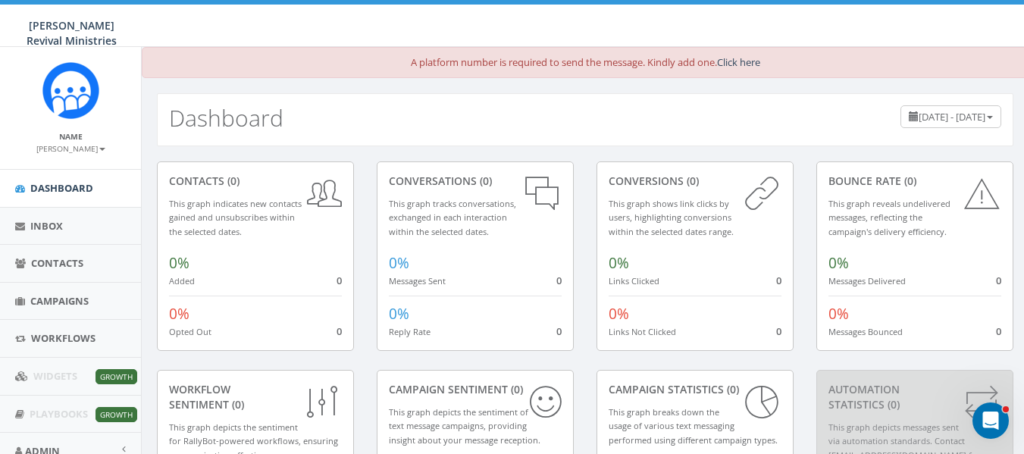
click at [99, 151] on small "[PERSON_NAME]" at bounding box center [70, 148] width 69 height 11
click at [753, 61] on link "Click here" at bounding box center [738, 62] width 43 height 14
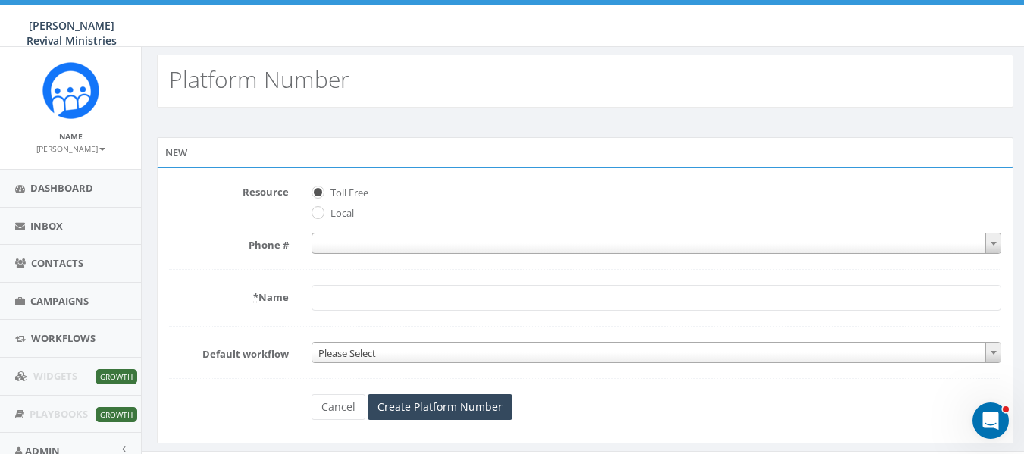
scroll to position [96, 0]
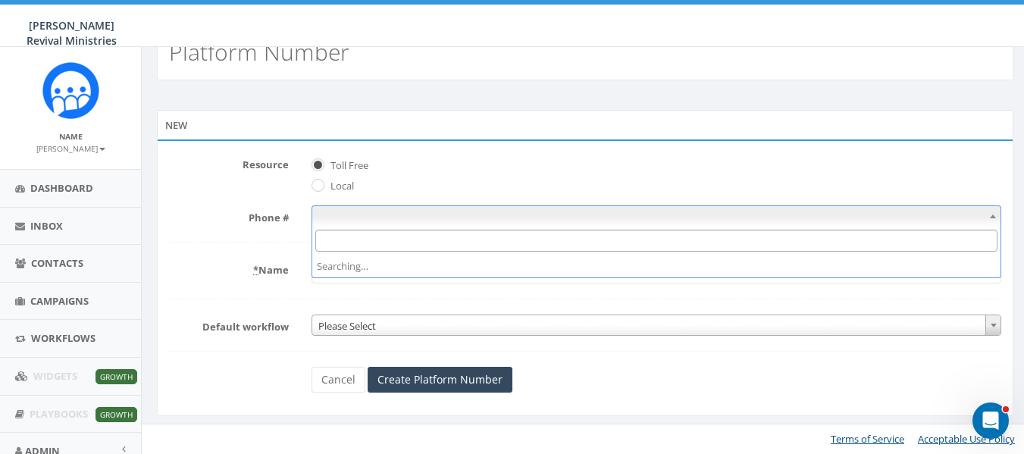
click at [337, 219] on span at bounding box center [657, 215] width 690 height 21
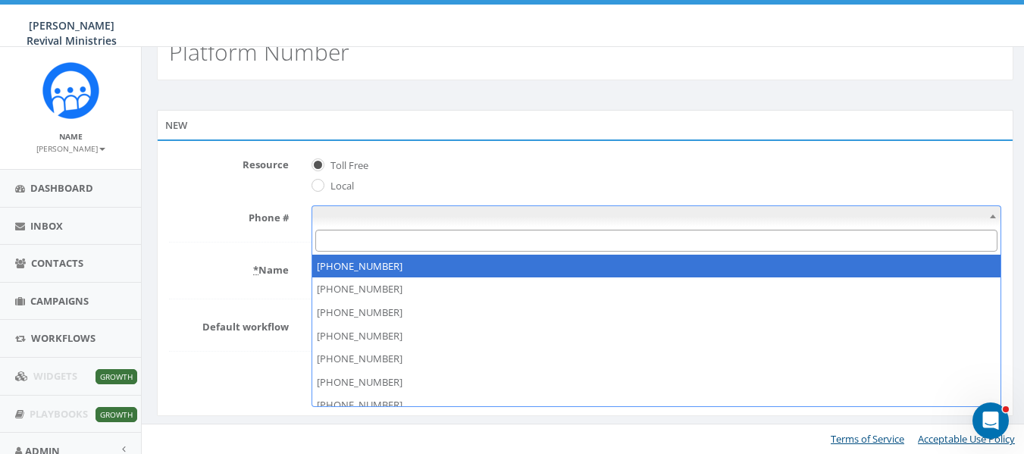
click at [343, 250] on input "Search" at bounding box center [656, 241] width 682 height 22
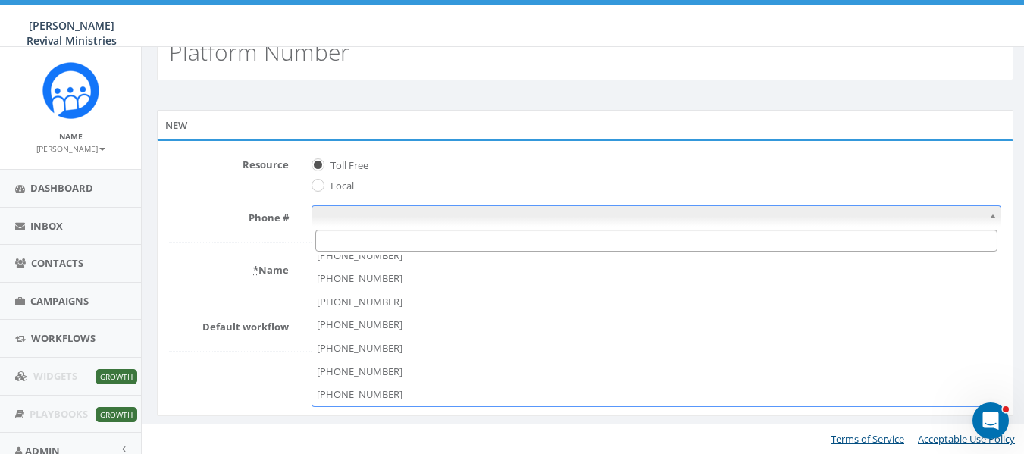
scroll to position [0, 0]
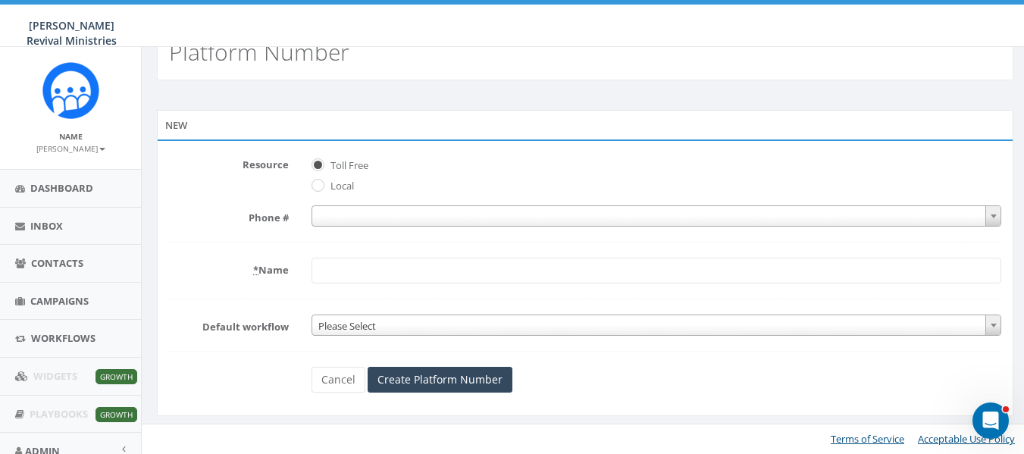
click at [603, 171] on span "Toll Free" at bounding box center [657, 162] width 690 height 21
click at [359, 267] on input "* Name" at bounding box center [657, 271] width 690 height 26
type input "[PERSON_NAME] Revival Ministries"
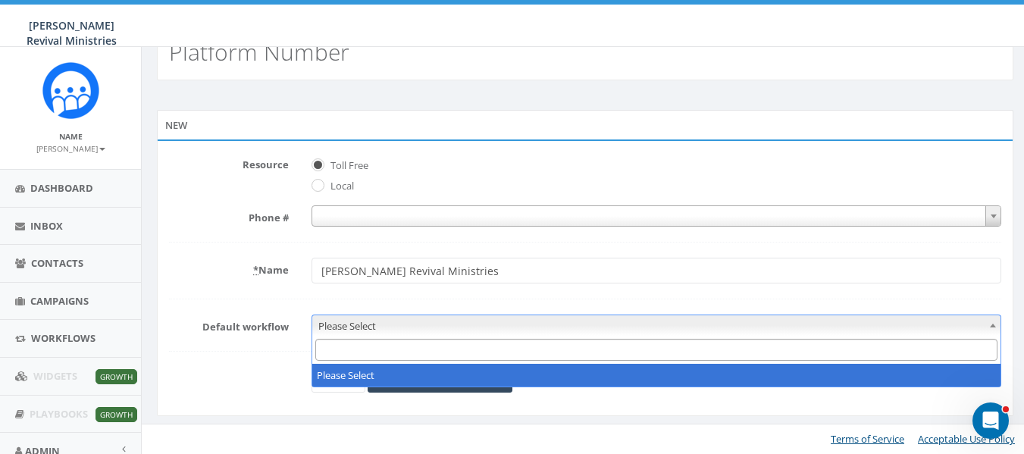
click at [341, 323] on span "Please Select" at bounding box center [656, 325] width 688 height 21
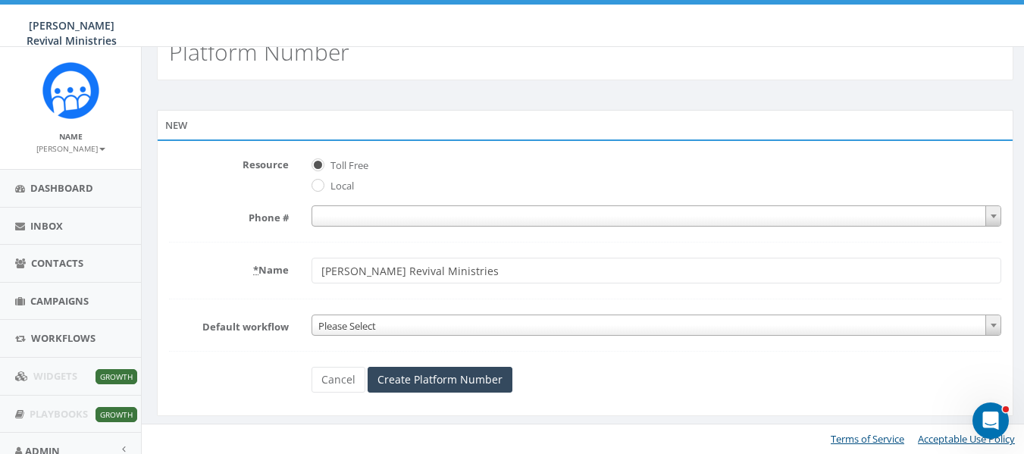
click at [364, 199] on form "Resource Toll Free Local Phone # * Name Erik Meares Revival Ministries Default …" at bounding box center [585, 272] width 832 height 240
click at [365, 214] on span at bounding box center [657, 215] width 690 height 21
click at [845, 126] on div "New" at bounding box center [585, 125] width 857 height 30
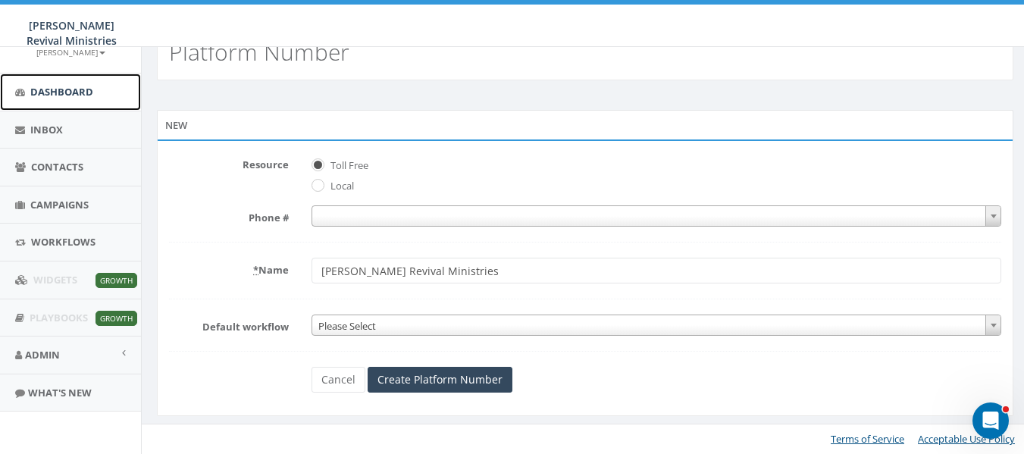
click at [52, 89] on span "Dashboard" at bounding box center [61, 92] width 63 height 14
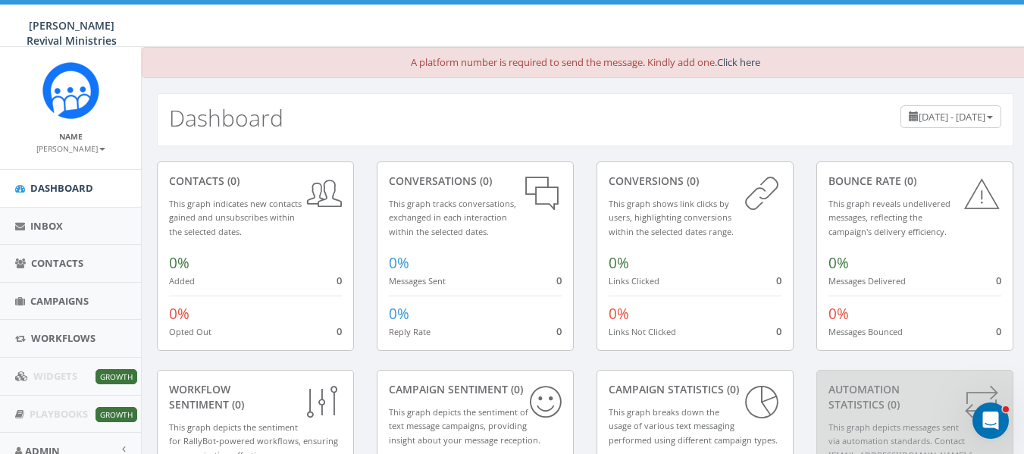
scroll to position [96, 0]
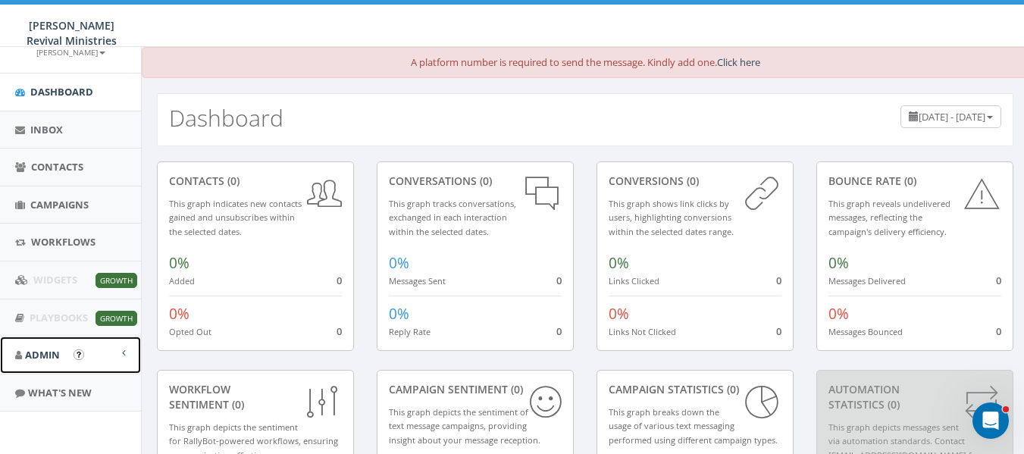
click at [96, 369] on link "Admin" at bounding box center [70, 355] width 141 height 37
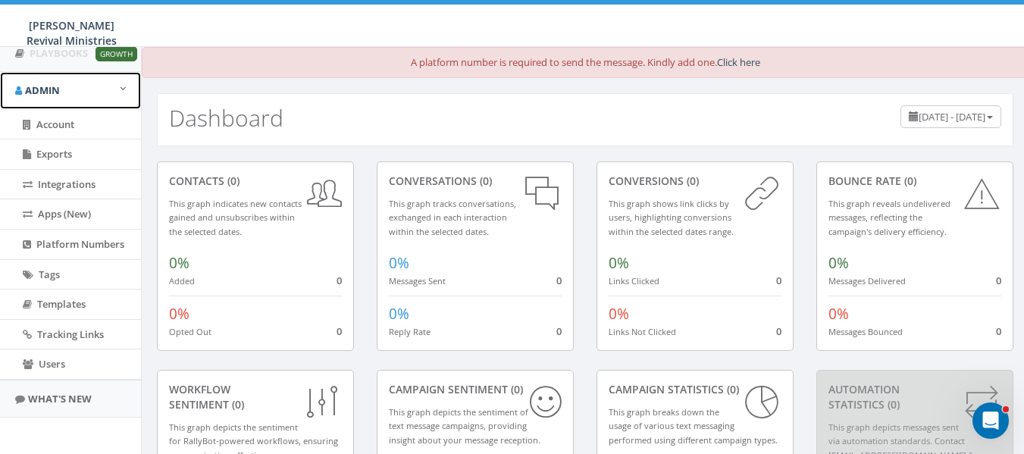
scroll to position [367, 0]
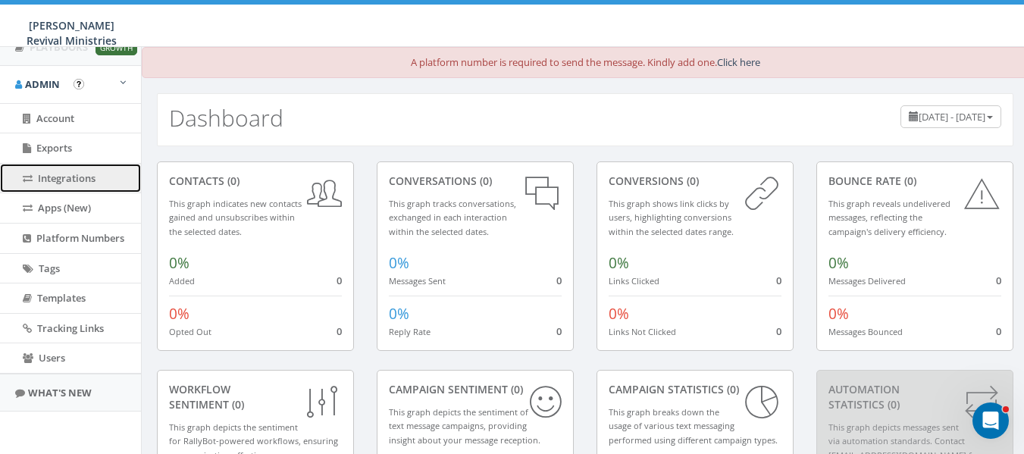
click at [80, 179] on span "Integrations" at bounding box center [67, 178] width 58 height 14
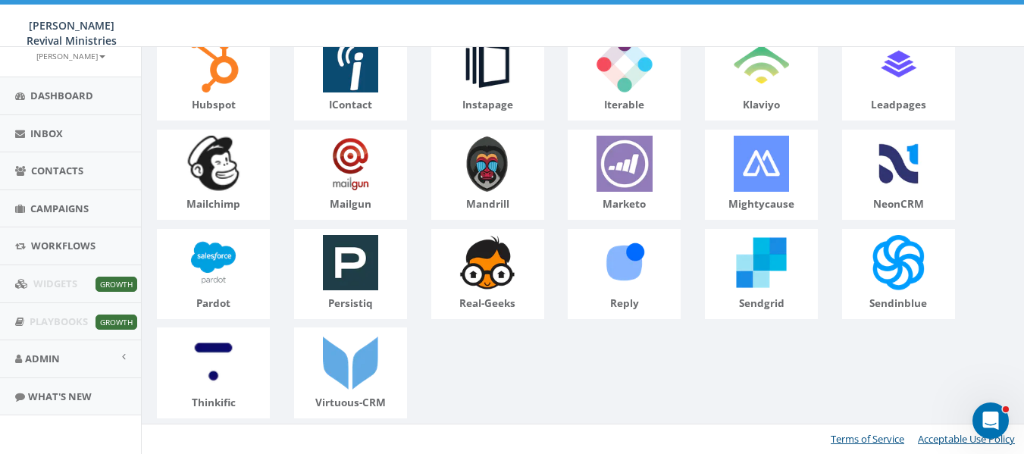
scroll to position [96, 0]
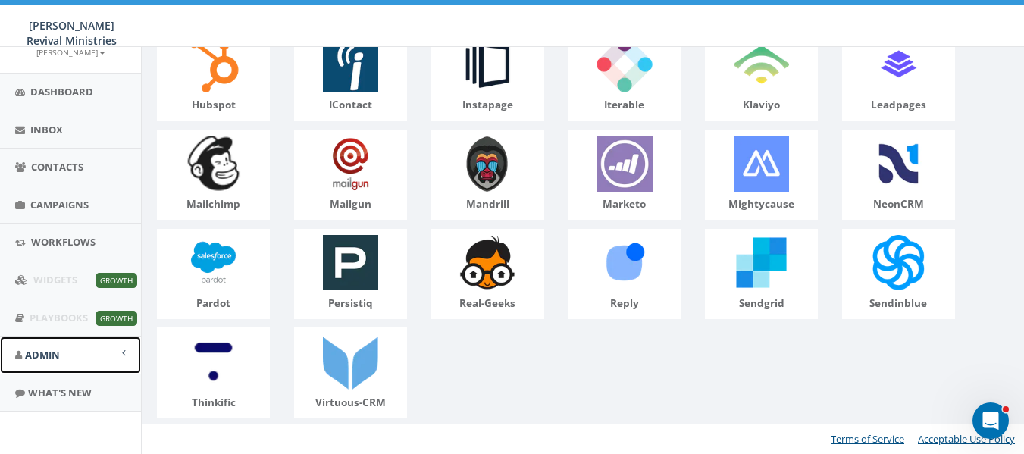
click at [107, 343] on link "Admin" at bounding box center [70, 355] width 141 height 37
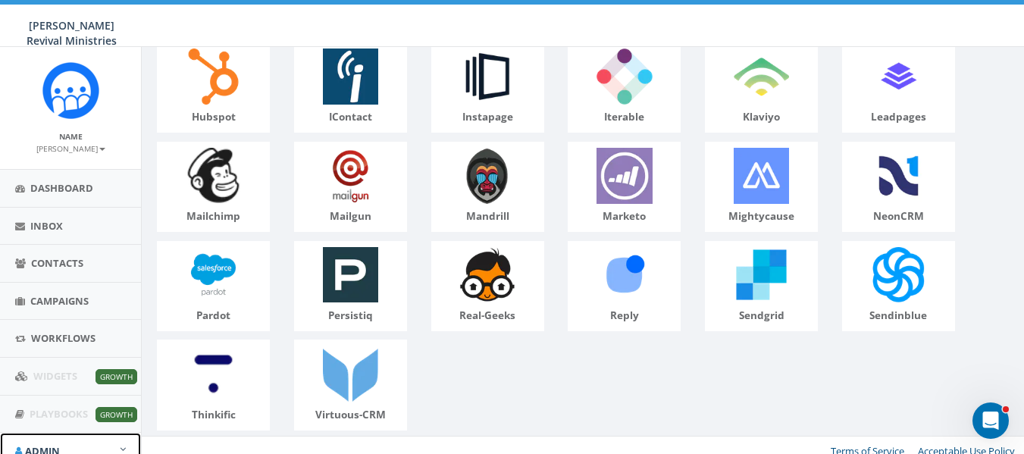
scroll to position [462, 0]
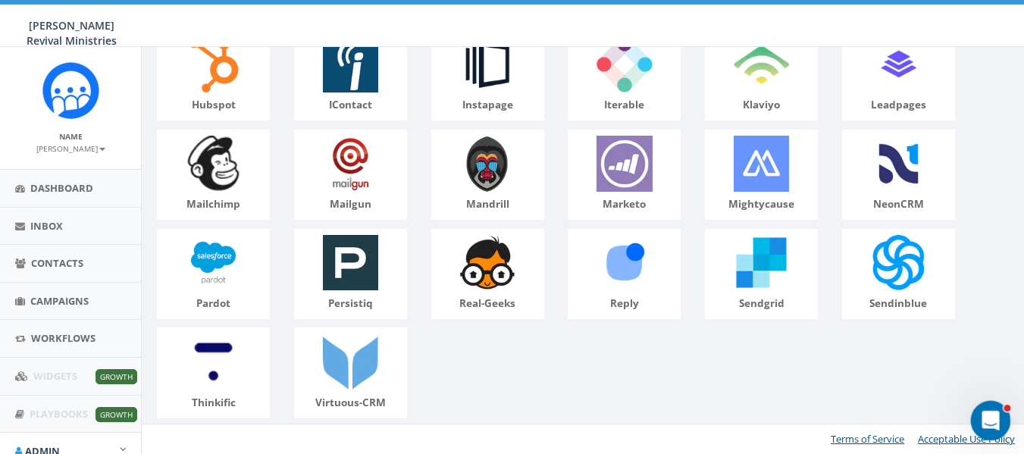
click at [988, 418] on icon "Open Intercom Messenger" at bounding box center [988, 418] width 25 height 25
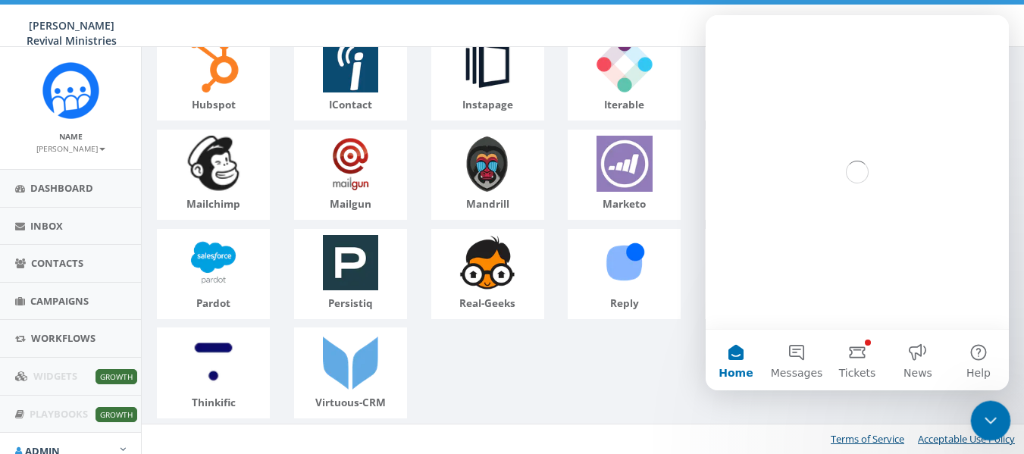
scroll to position [0, 0]
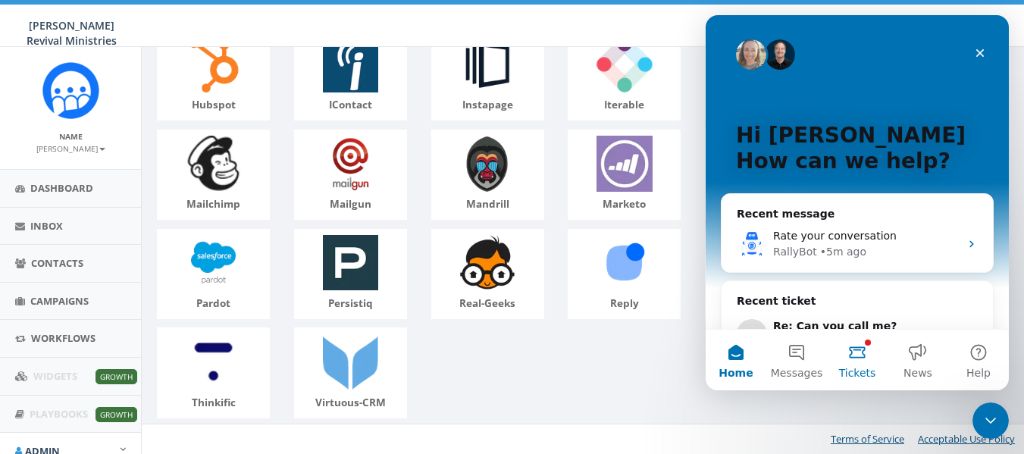
click at [857, 352] on button "Tickets" at bounding box center [857, 360] width 61 height 61
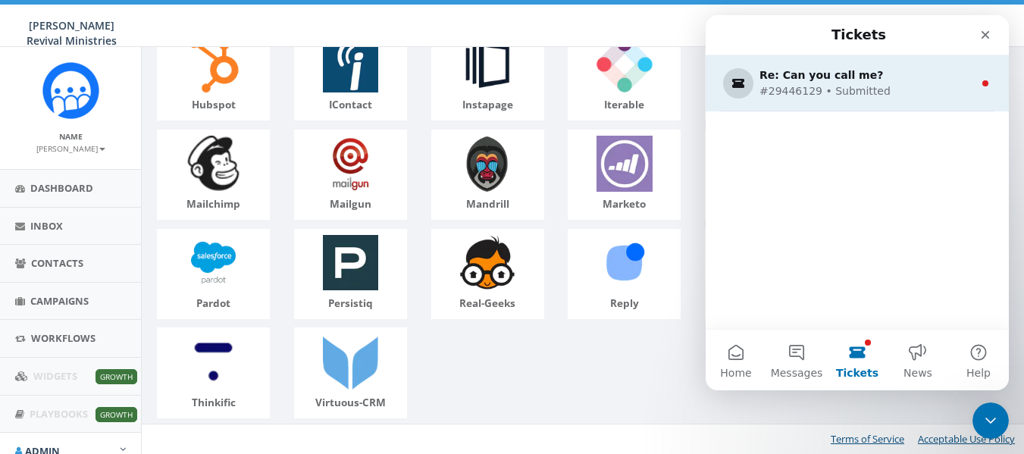
click at [871, 92] on div "#29446129 • Submitted" at bounding box center [853, 91] width 189 height 16
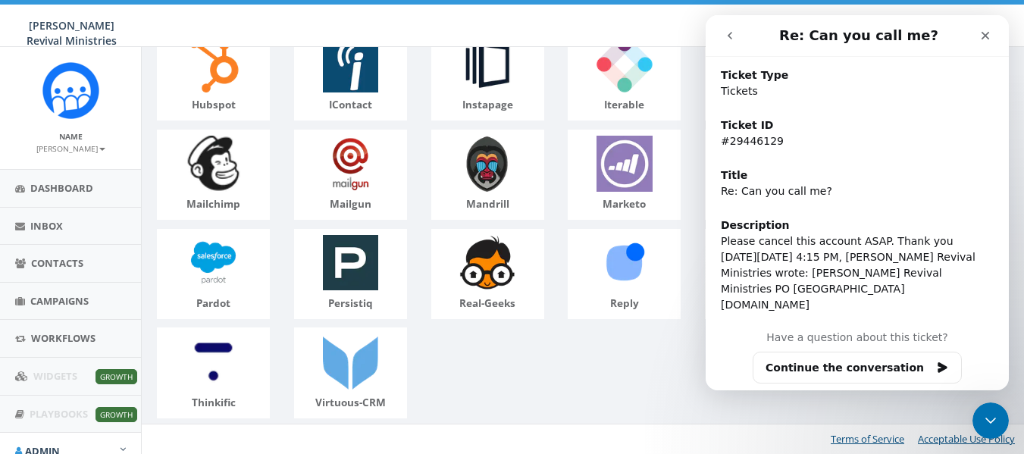
scroll to position [211, 0]
click at [835, 332] on div "Have a question about this ticket? Continue the conversation" at bounding box center [857, 355] width 303 height 54
click at [836, 328] on div "Have a question about this ticket? Continue the conversation" at bounding box center [857, 355] width 303 height 54
click at [985, 31] on icon "Close" at bounding box center [985, 36] width 12 height 12
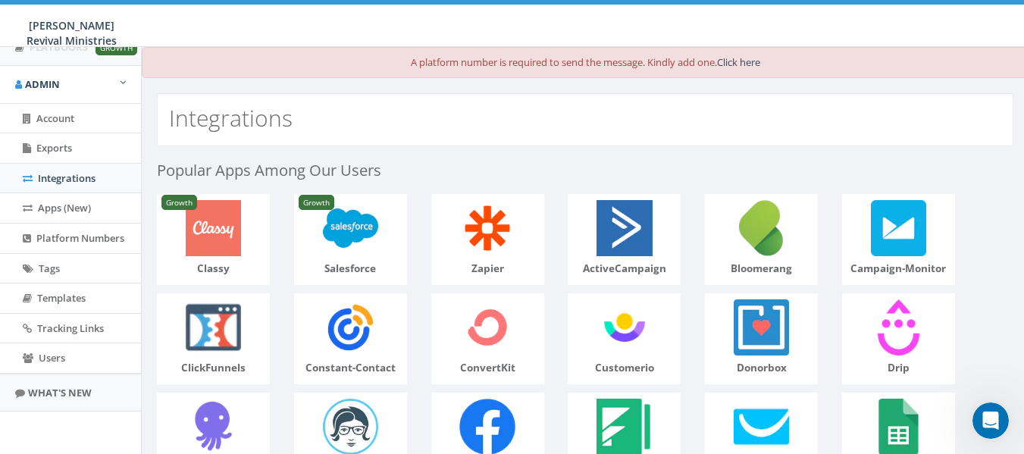
scroll to position [0, 0]
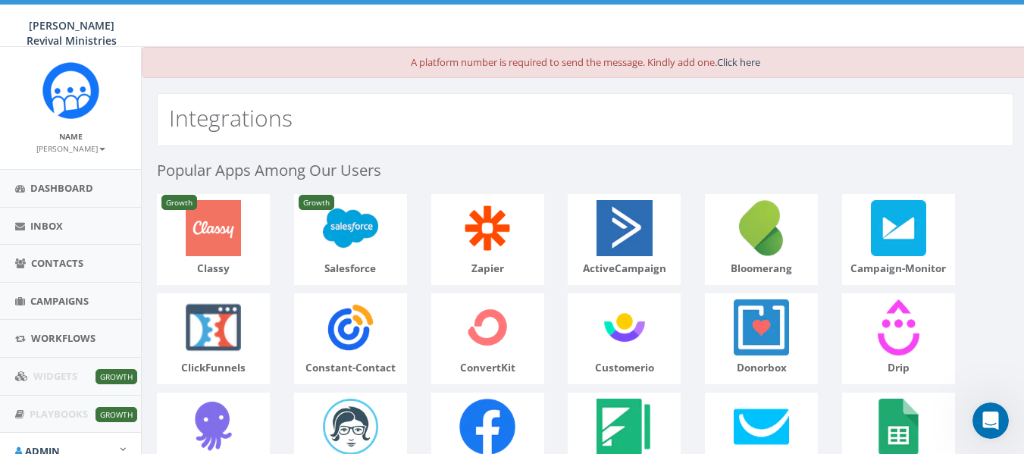
click at [84, 143] on small "Anthony Utegaard" at bounding box center [70, 148] width 69 height 11
click at [308, 128] on div "Integrations" at bounding box center [585, 119] width 857 height 53
click at [93, 152] on small "Anthony Utegaard" at bounding box center [70, 148] width 69 height 11
click at [108, 124] on div "Name Anthony Utegaard Profile Sign Out" at bounding box center [70, 108] width 141 height 122
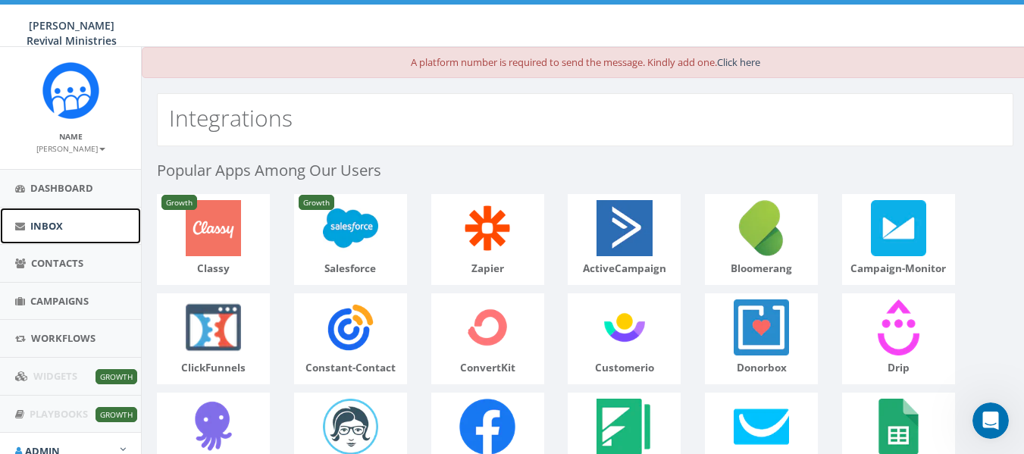
click at [48, 231] on span "Inbox" at bounding box center [46, 226] width 33 height 14
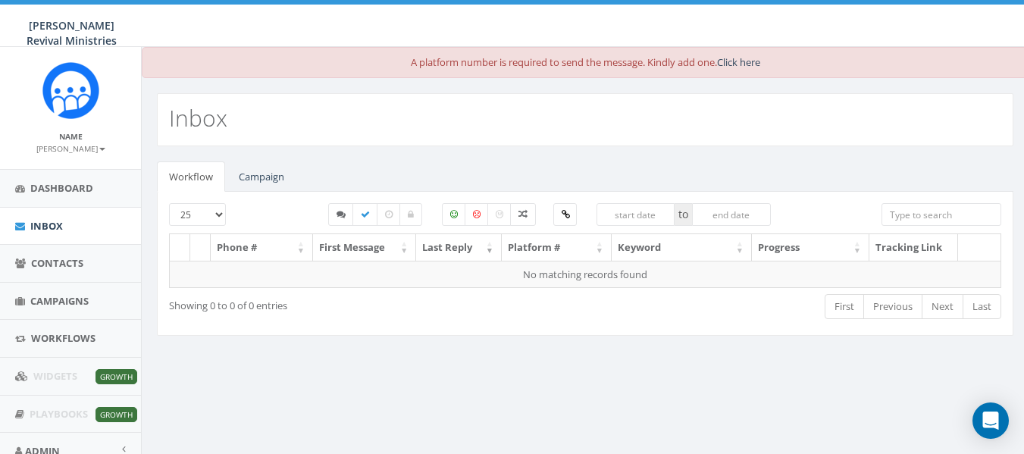
scroll to position [96, 0]
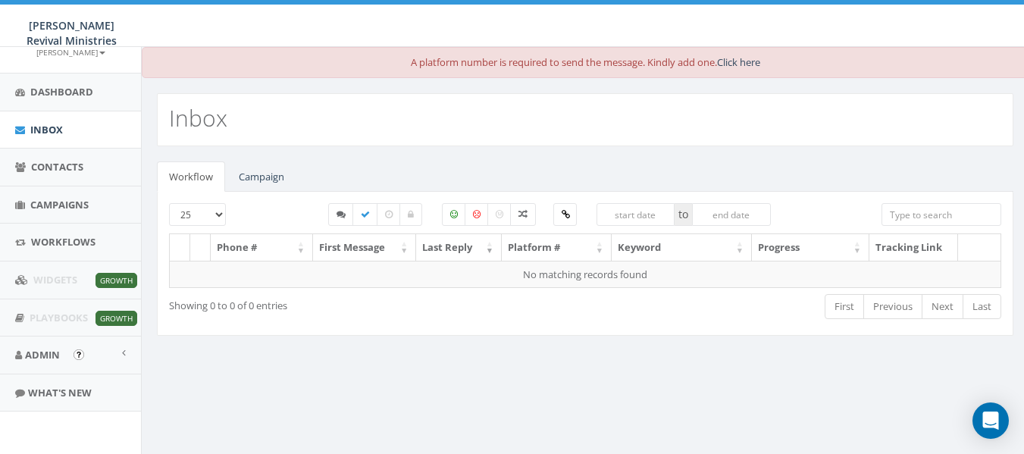
click at [74, 355] on img "Open In-App Guide" at bounding box center [79, 354] width 11 height 11
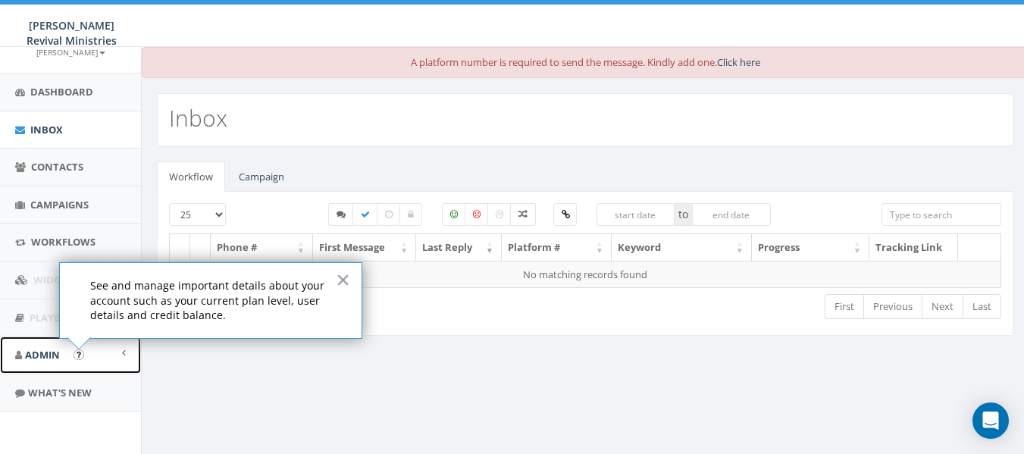
click at [45, 357] on span "Admin" at bounding box center [42, 355] width 35 height 14
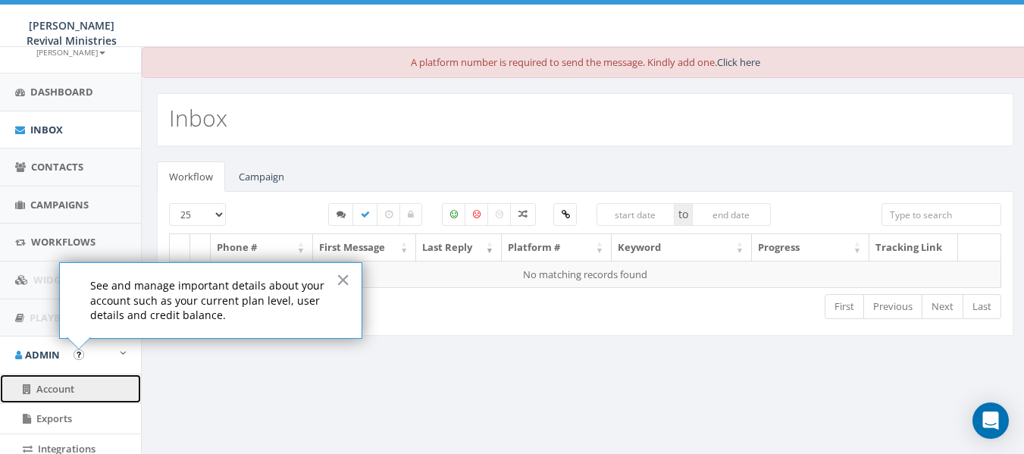
click at [52, 400] on link "Account" at bounding box center [70, 389] width 141 height 30
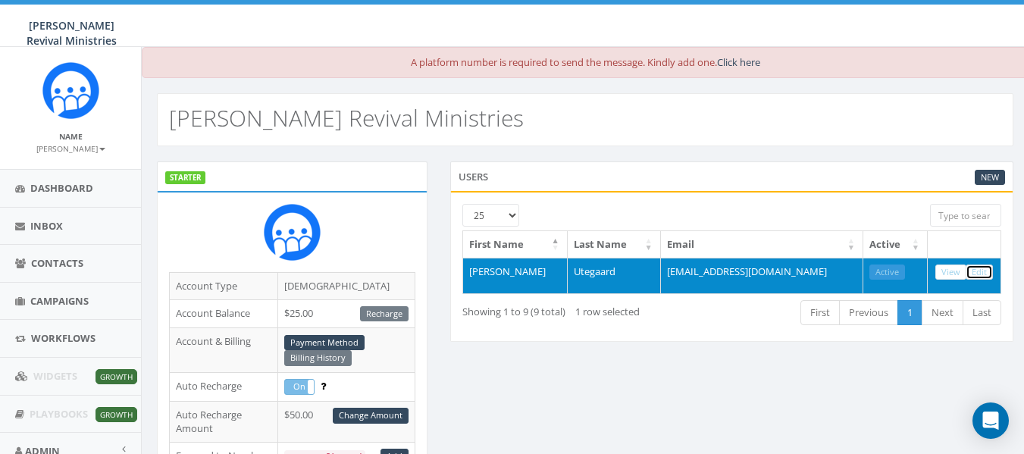
click at [979, 267] on link "Edit" at bounding box center [979, 273] width 27 height 16
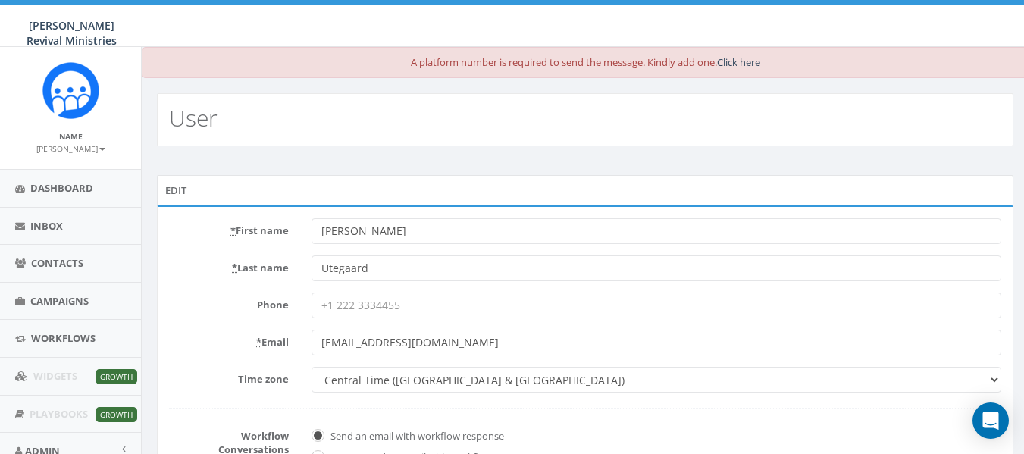
click at [342, 240] on input "[PERSON_NAME]" at bounding box center [657, 231] width 690 height 26
type input "Angel"
type input "[PERSON_NAME]"
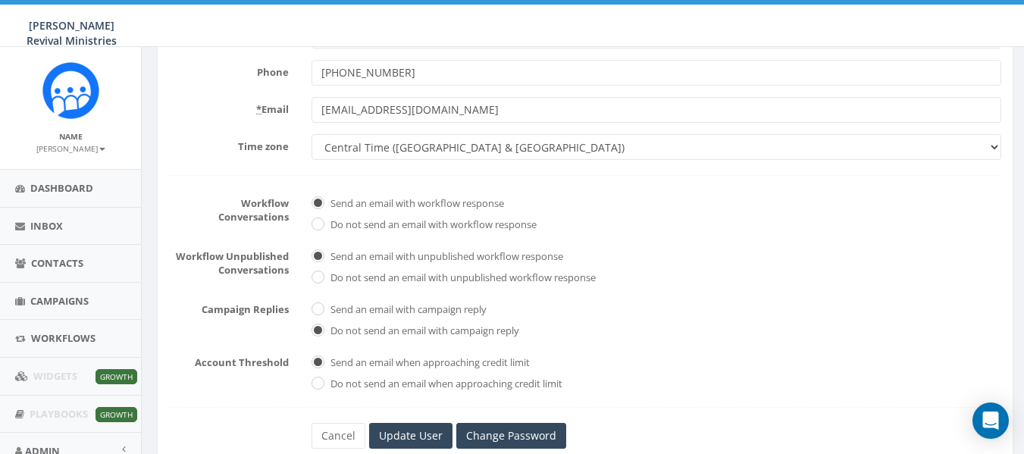
scroll to position [285, 0]
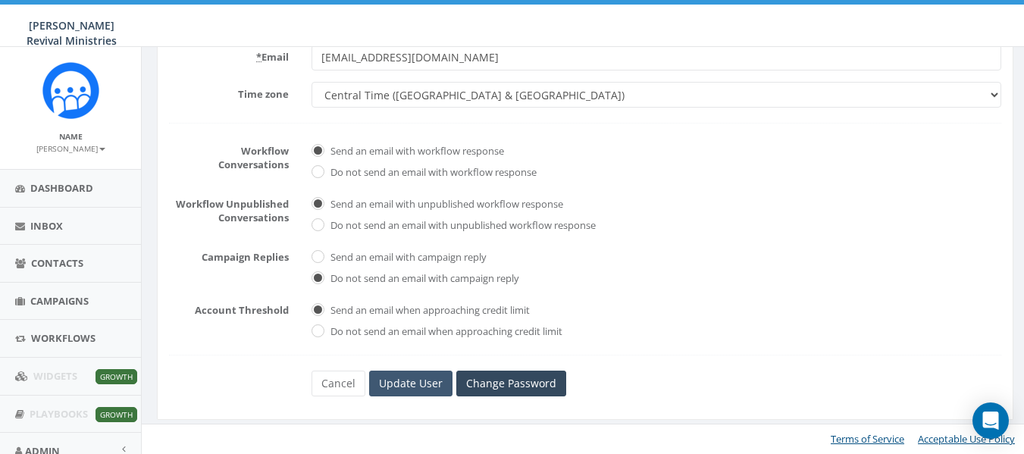
type input "[PHONE_NUMBER]"
click at [405, 381] on input "Update User" at bounding box center [410, 384] width 83 height 26
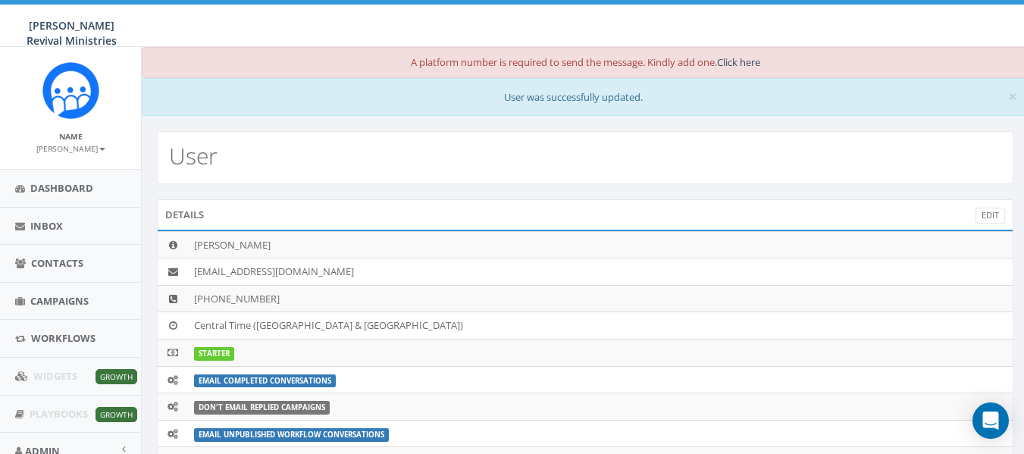
click at [87, 149] on small "[PERSON_NAME]" at bounding box center [70, 148] width 69 height 11
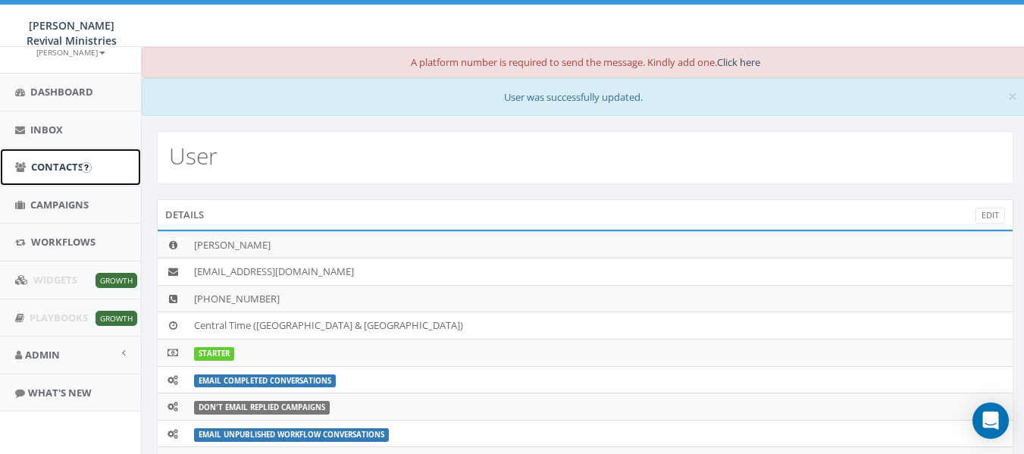
click at [96, 177] on link "Contacts" at bounding box center [70, 167] width 141 height 37
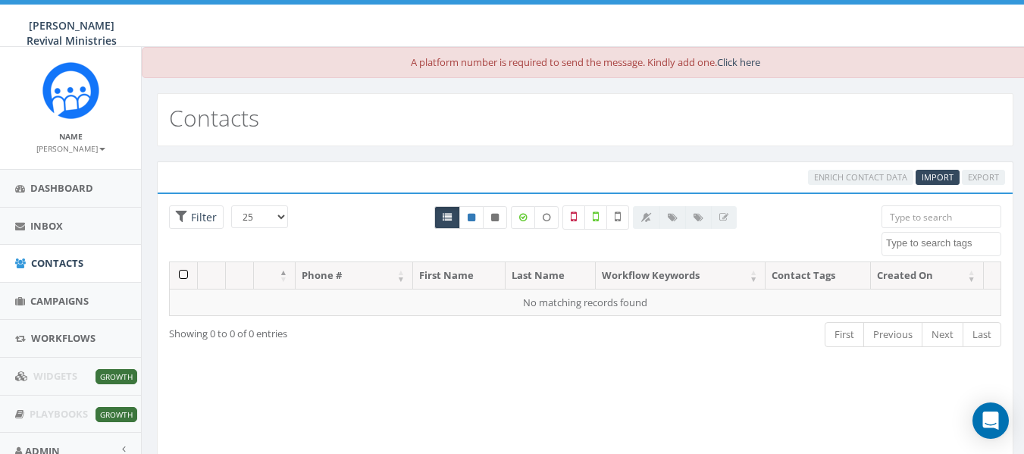
scroll to position [96, 0]
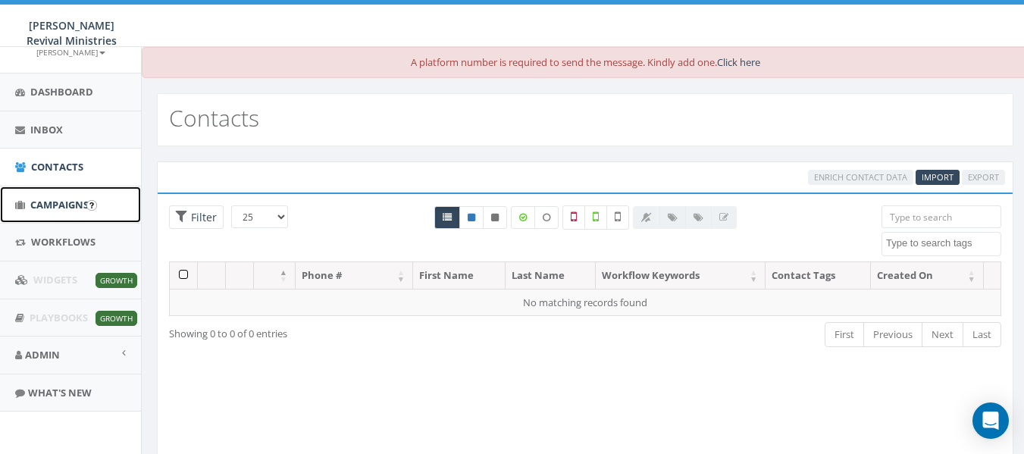
click at [71, 189] on link "Campaigns" at bounding box center [70, 204] width 141 height 37
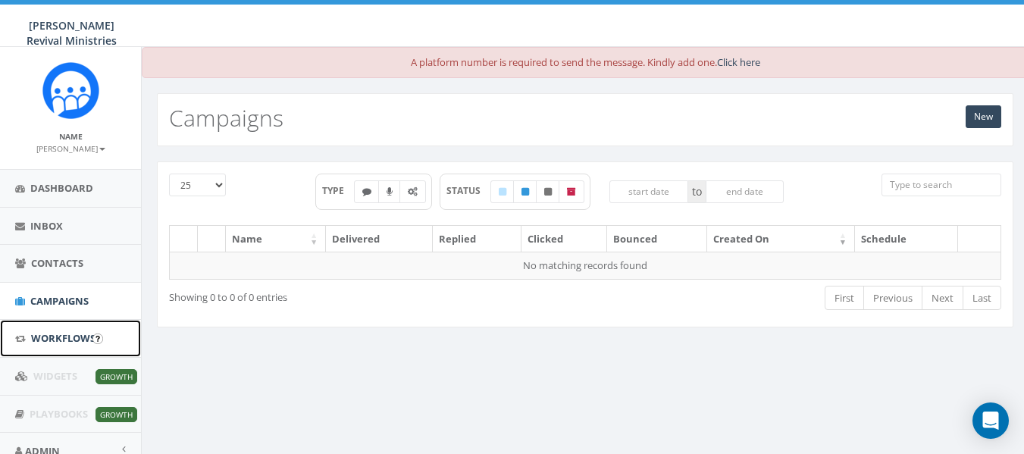
click at [64, 352] on link "Workflows" at bounding box center [70, 338] width 141 height 37
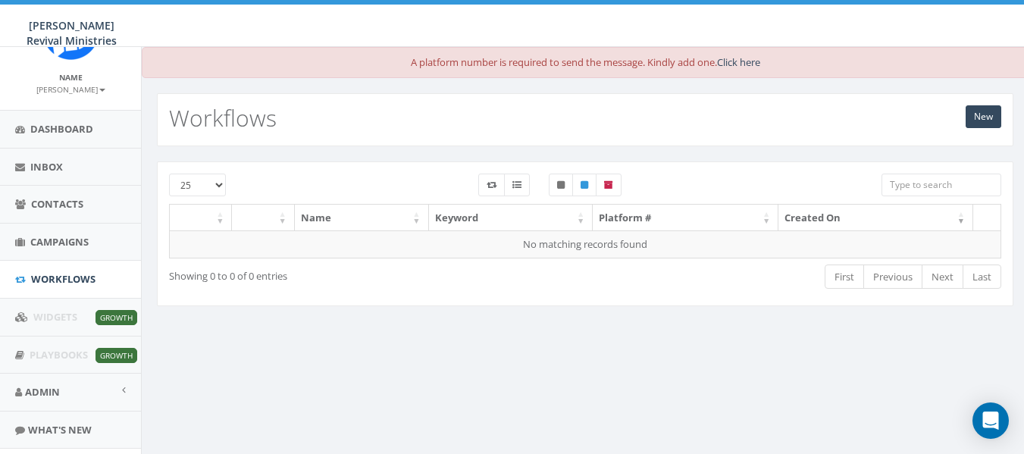
scroll to position [96, 0]
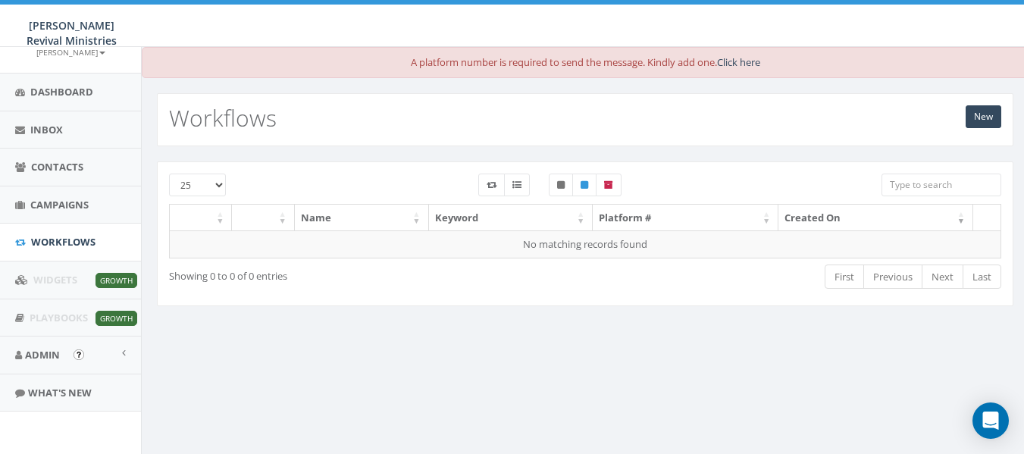
click at [81, 358] on img "Open In-App Guide" at bounding box center [79, 354] width 11 height 11
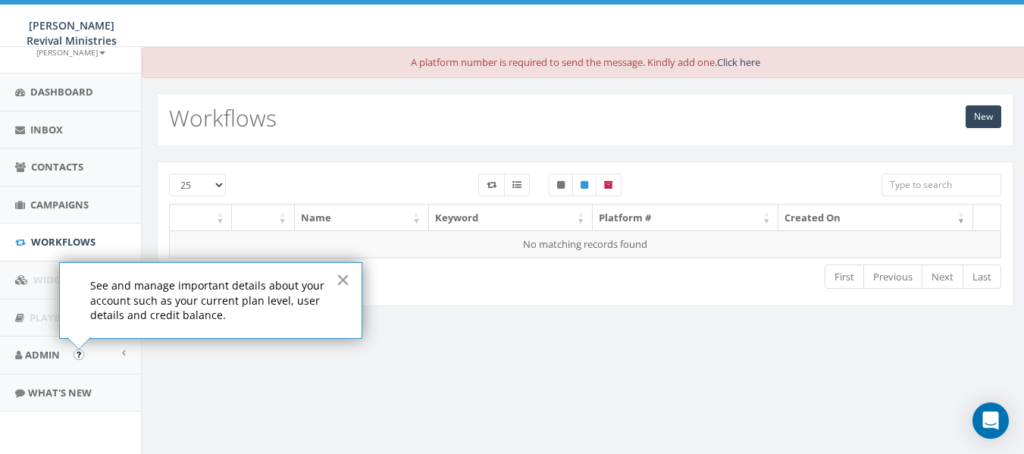
click at [86, 51] on small "[PERSON_NAME]" at bounding box center [70, 52] width 69 height 11
click at [539, 328] on div "25 50 100 Name Keyword Platform # Created On No matching records found Showing …" at bounding box center [585, 243] width 887 height 194
click at [340, 272] on button "×" at bounding box center [343, 280] width 14 height 24
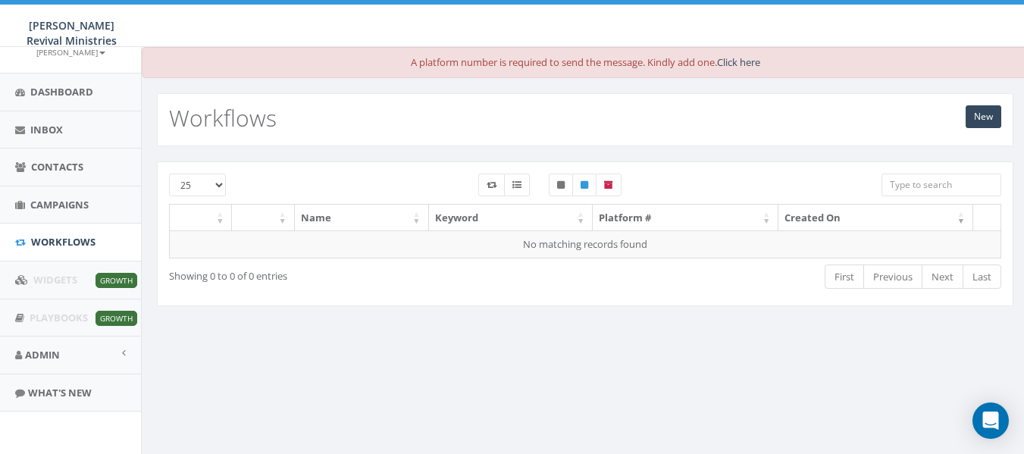
click at [83, 52] on small "[PERSON_NAME]" at bounding box center [70, 52] width 69 height 11
click at [742, 62] on link "Click here" at bounding box center [738, 62] width 43 height 14
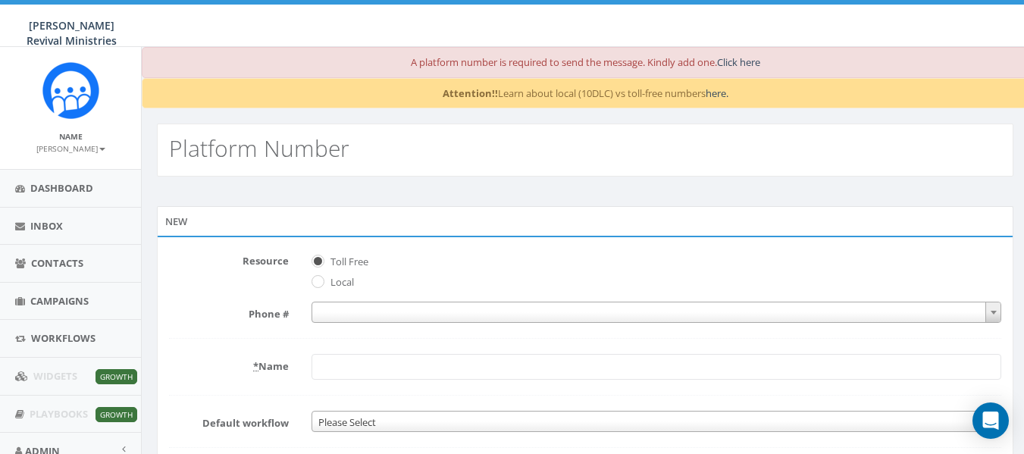
click at [337, 286] on label "Local" at bounding box center [340, 282] width 27 height 15
click at [321, 286] on input "Local" at bounding box center [317, 283] width 10 height 10
radio input "true"
click at [343, 313] on span at bounding box center [657, 312] width 690 height 21
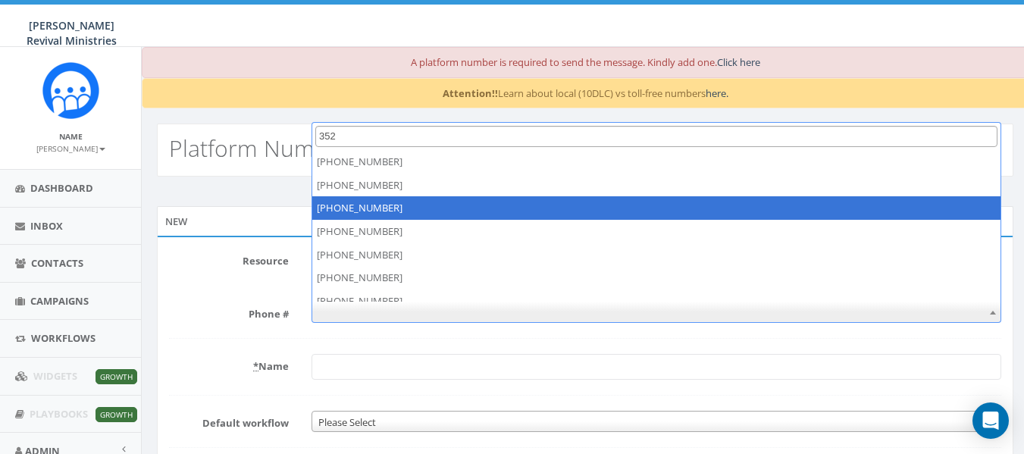
type input "352"
select select "[PHONE_NUMBER]"
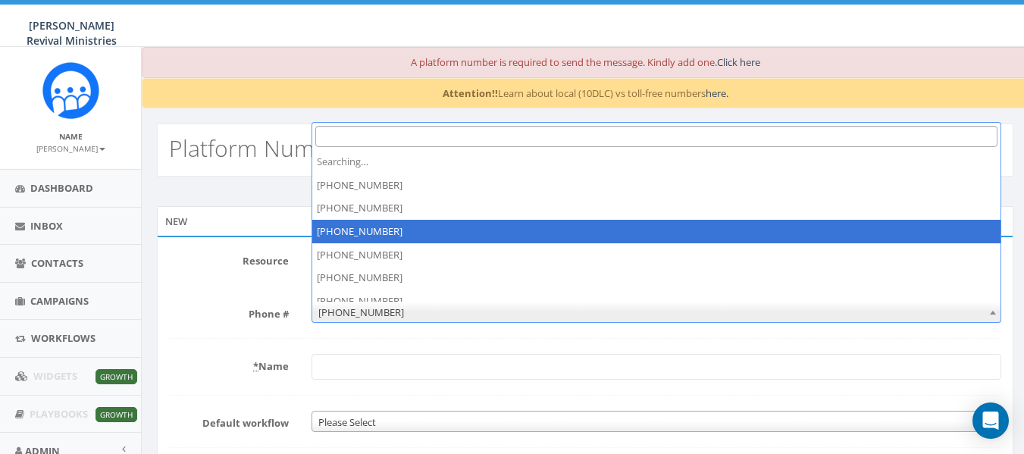
click at [826, 312] on span "[PHONE_NUMBER]" at bounding box center [656, 312] width 688 height 21
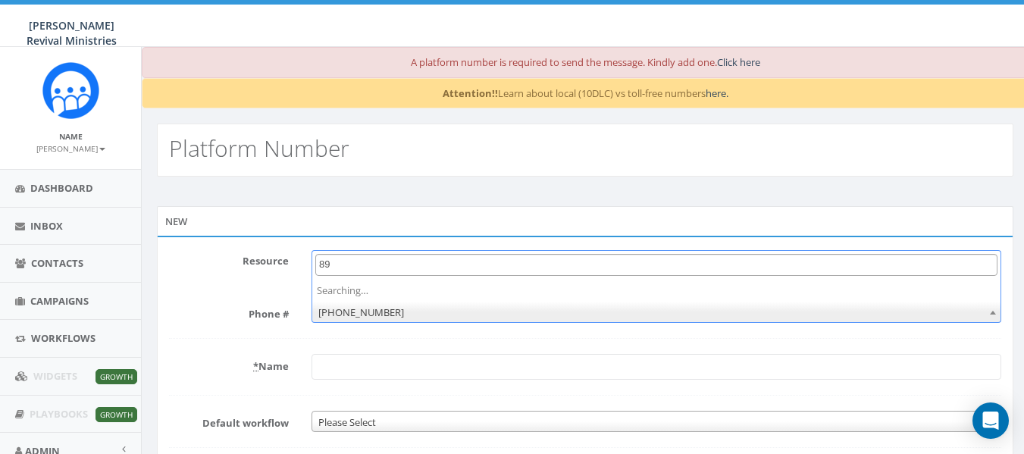
type input "9"
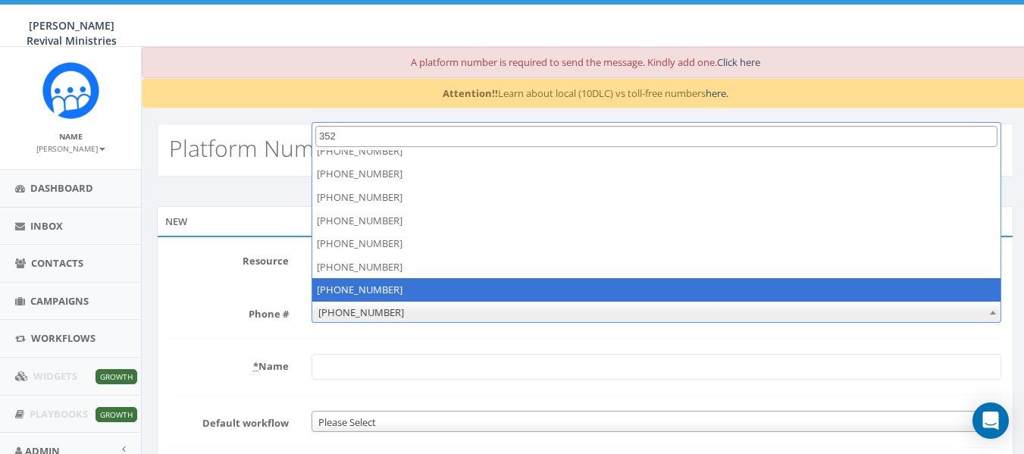
scroll to position [312, 0]
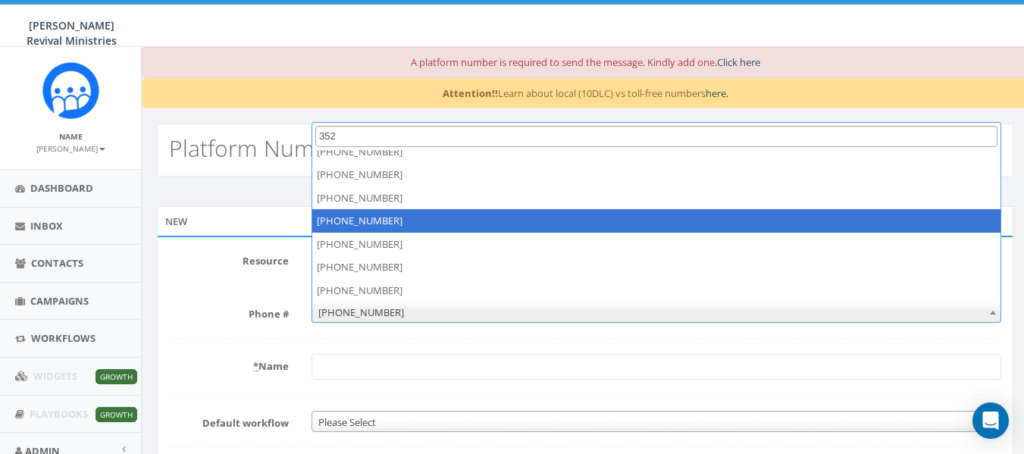
type input "352"
select select "[PHONE_NUMBER]"
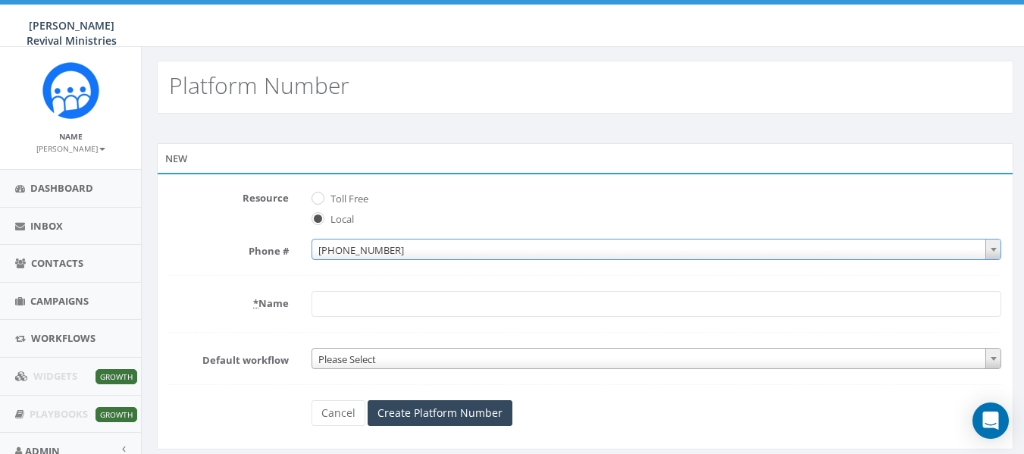
scroll to position [96, 0]
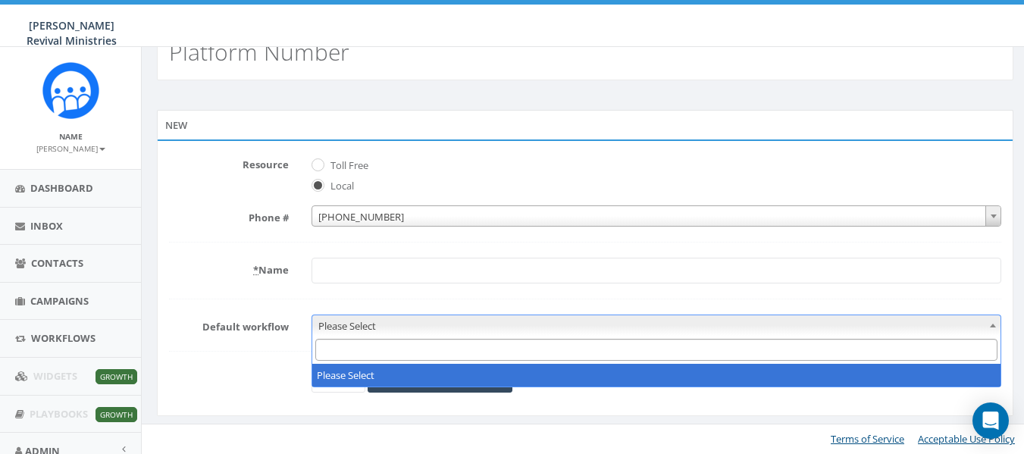
click at [404, 331] on span "Please Select" at bounding box center [656, 325] width 688 height 21
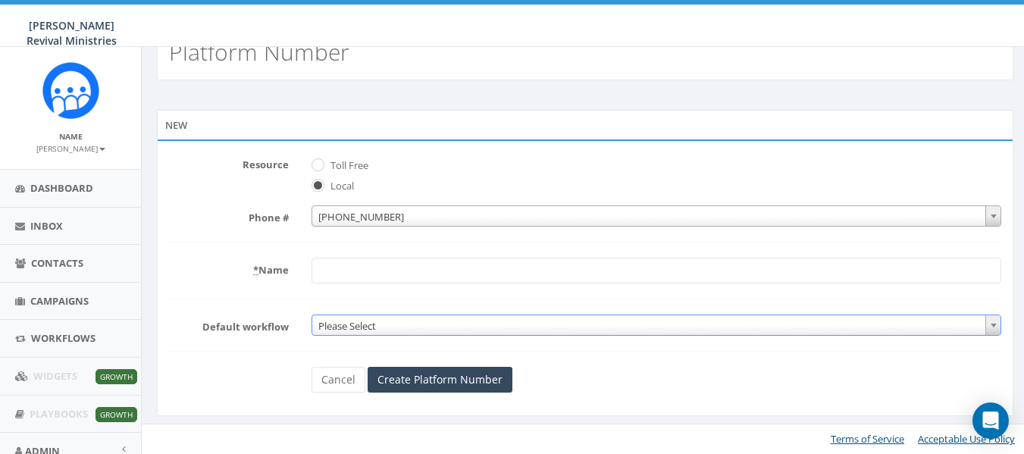
click at [404, 331] on span "Please Select" at bounding box center [656, 325] width 688 height 21
click at [402, 271] on input "* Name" at bounding box center [657, 271] width 690 height 26
type input "[PERSON_NAME] Revival Ministries"
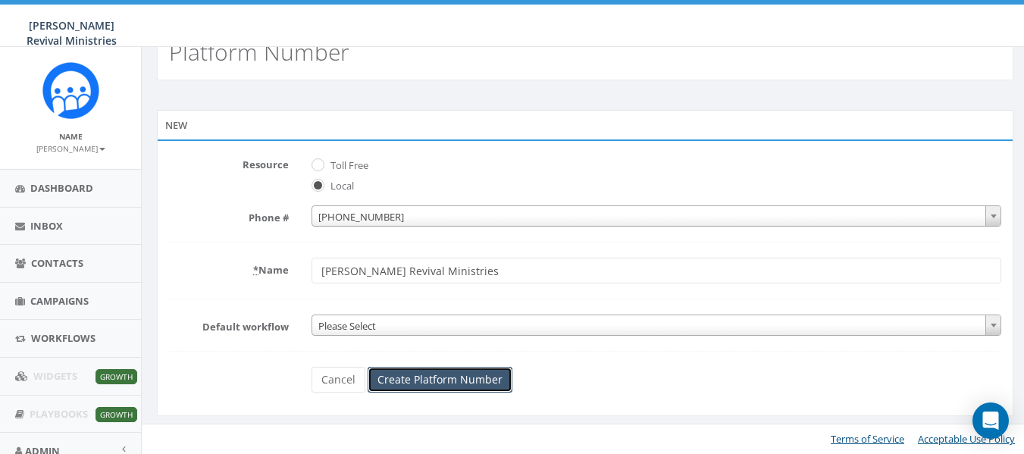
click at [428, 386] on input "Create Platform Number" at bounding box center [440, 380] width 145 height 26
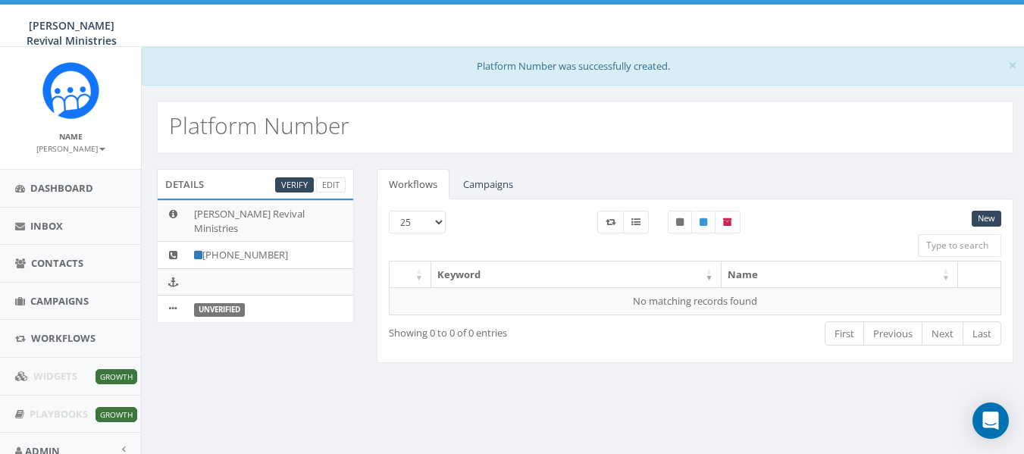
click at [578, 99] on div "Platform Number" at bounding box center [585, 120] width 887 height 68
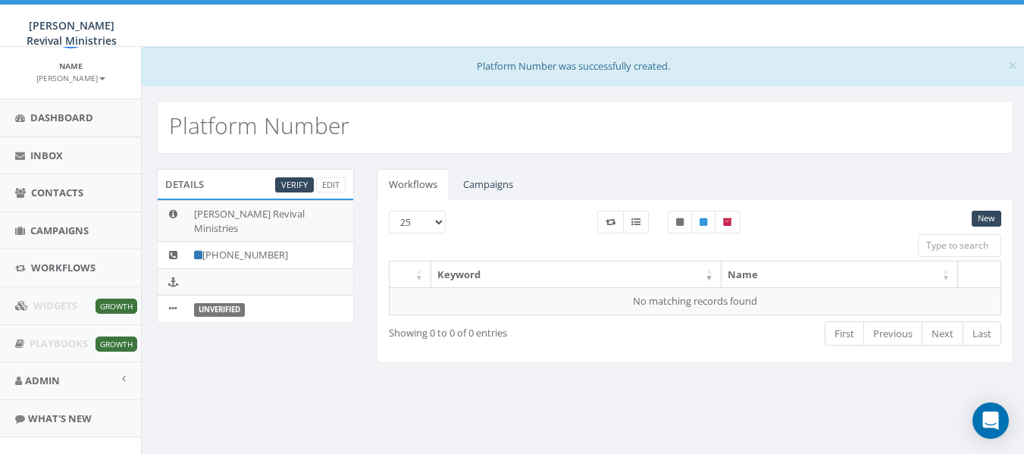
scroll to position [96, 0]
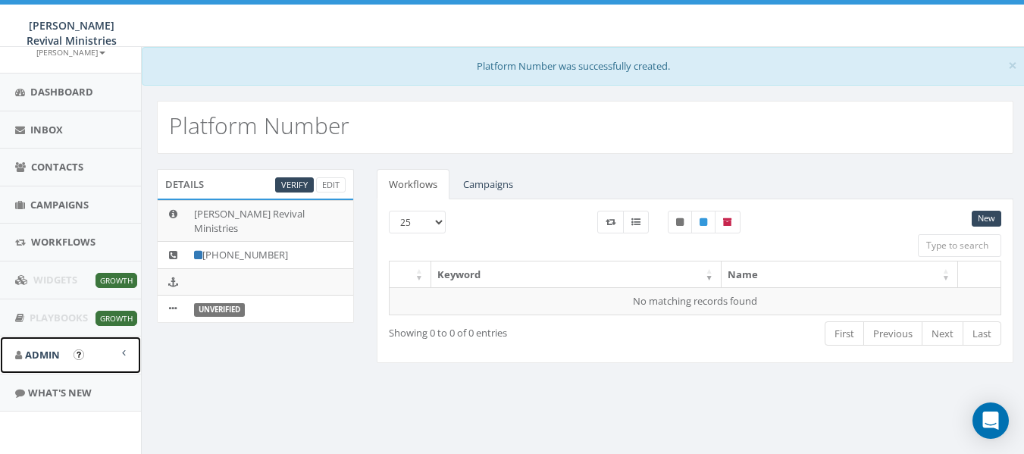
click at [106, 346] on link "Admin" at bounding box center [70, 355] width 141 height 37
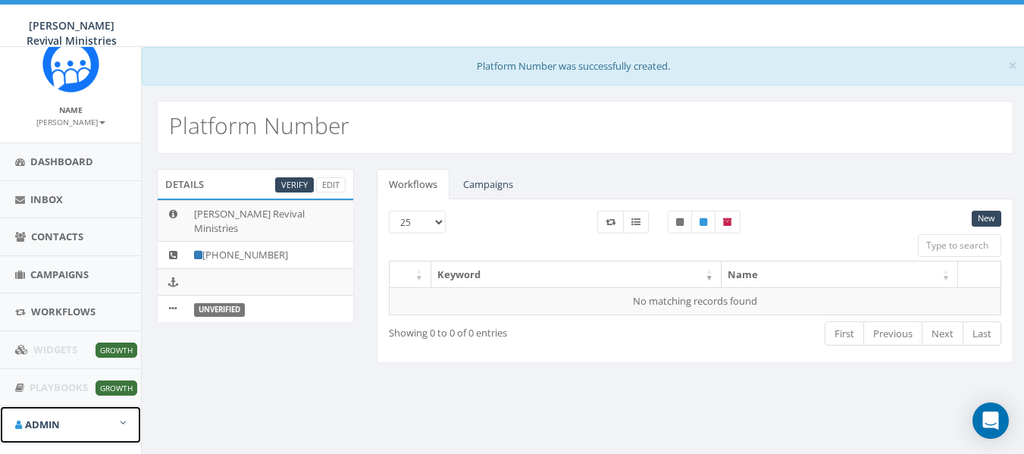
scroll to position [0, 0]
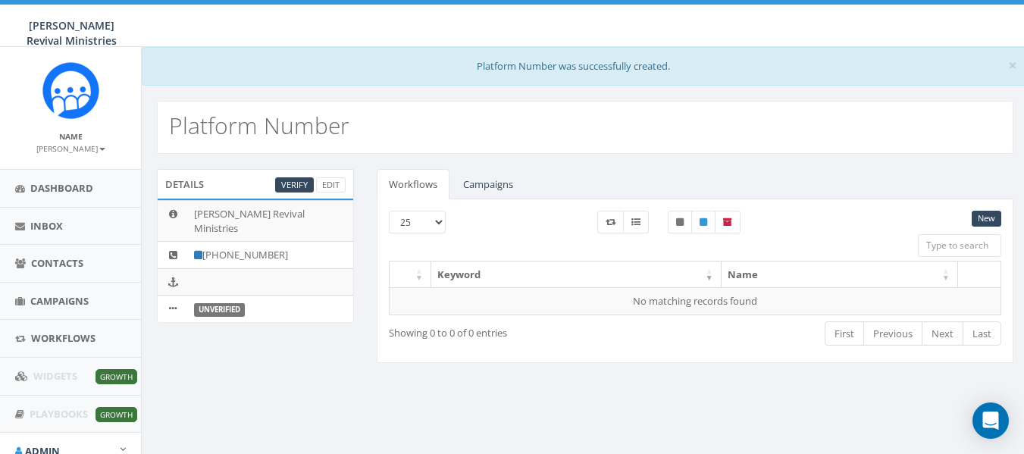
click at [81, 145] on small "[PERSON_NAME]" at bounding box center [70, 148] width 69 height 11
click at [55, 185] on link "Sign Out" at bounding box center [76, 190] width 120 height 19
